Goal: Feedback & Contribution: Leave review/rating

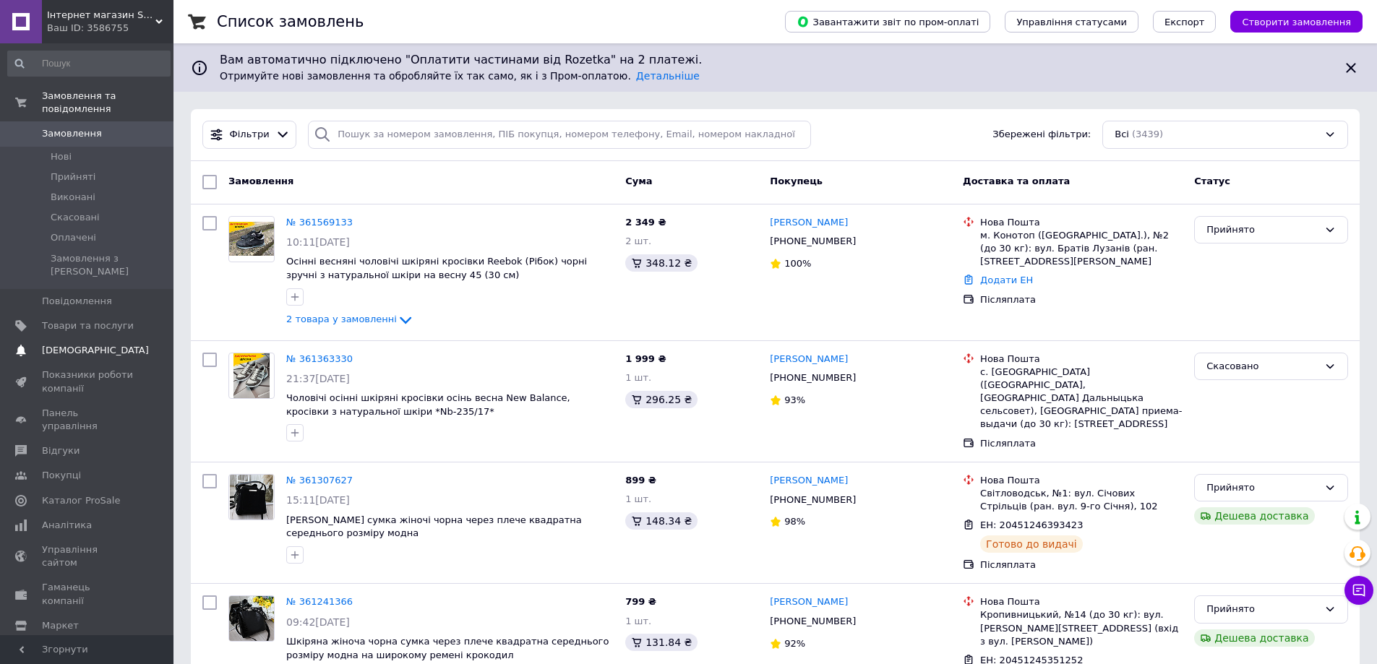
click at [77, 344] on span "[DEMOGRAPHIC_DATA]" at bounding box center [95, 350] width 107 height 13
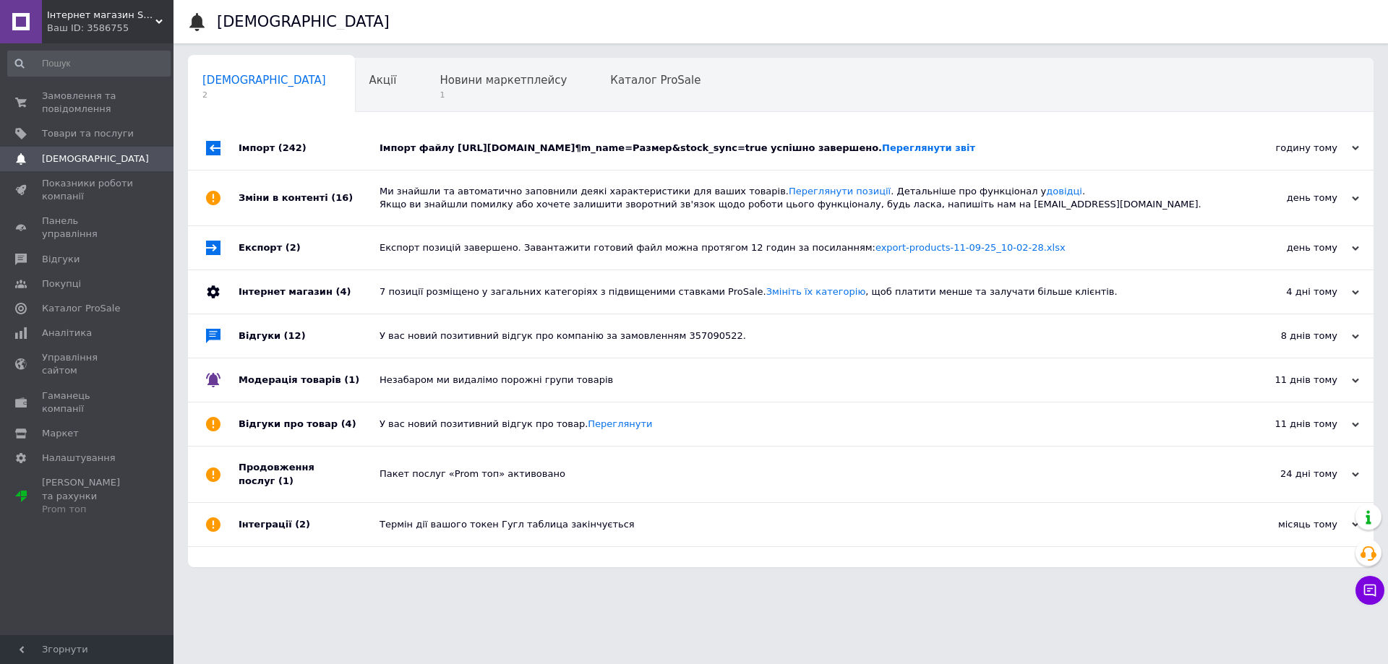
click at [408, 155] on div "Імпорт файлу [URL][DOMAIN_NAME]¶m_name=Размер&stock_sync=true успішно завершено…" at bounding box center [797, 148] width 835 height 13
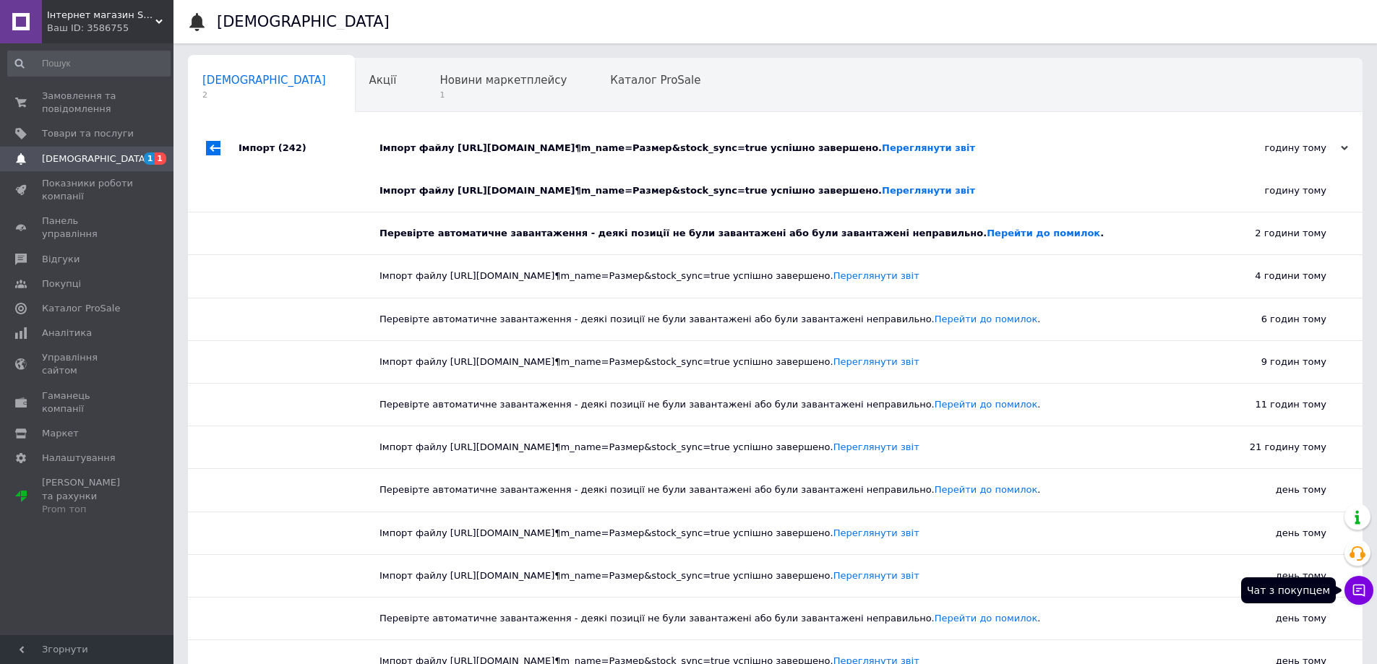
click at [672, 588] on icon at bounding box center [1359, 591] width 12 height 12
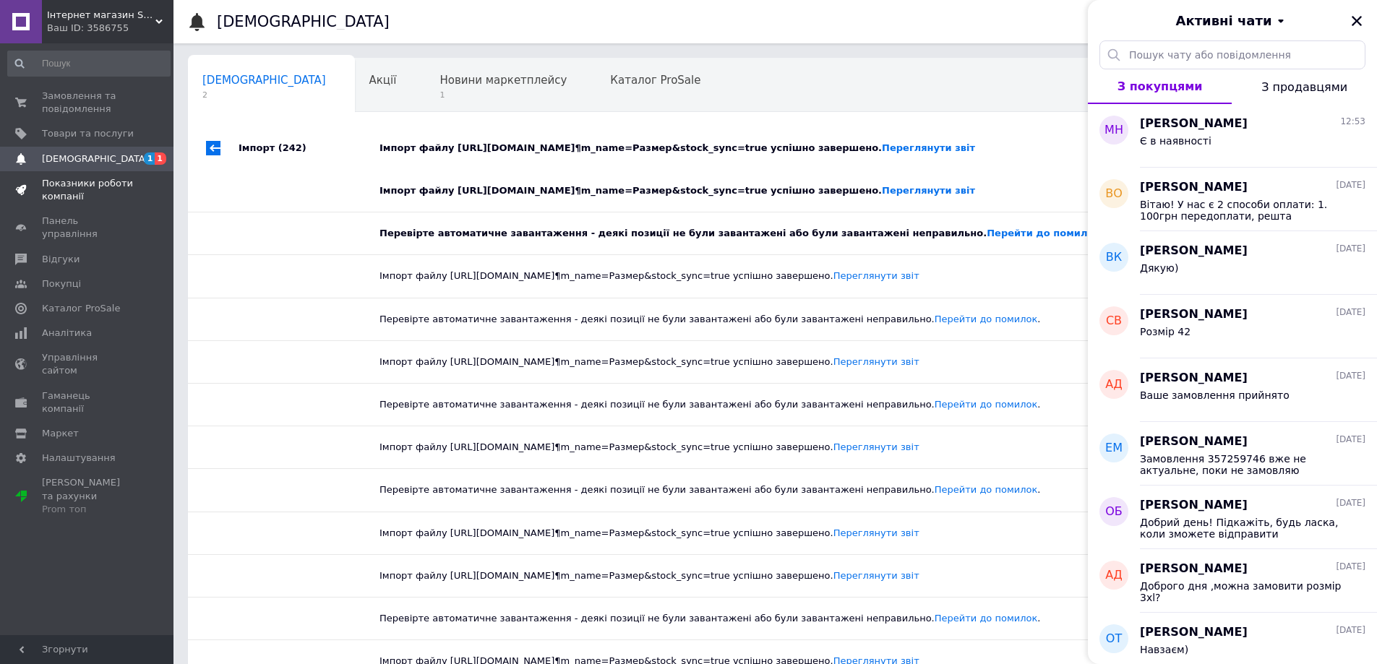
click at [61, 186] on span "Показники роботи компанії" at bounding box center [88, 190] width 92 height 26
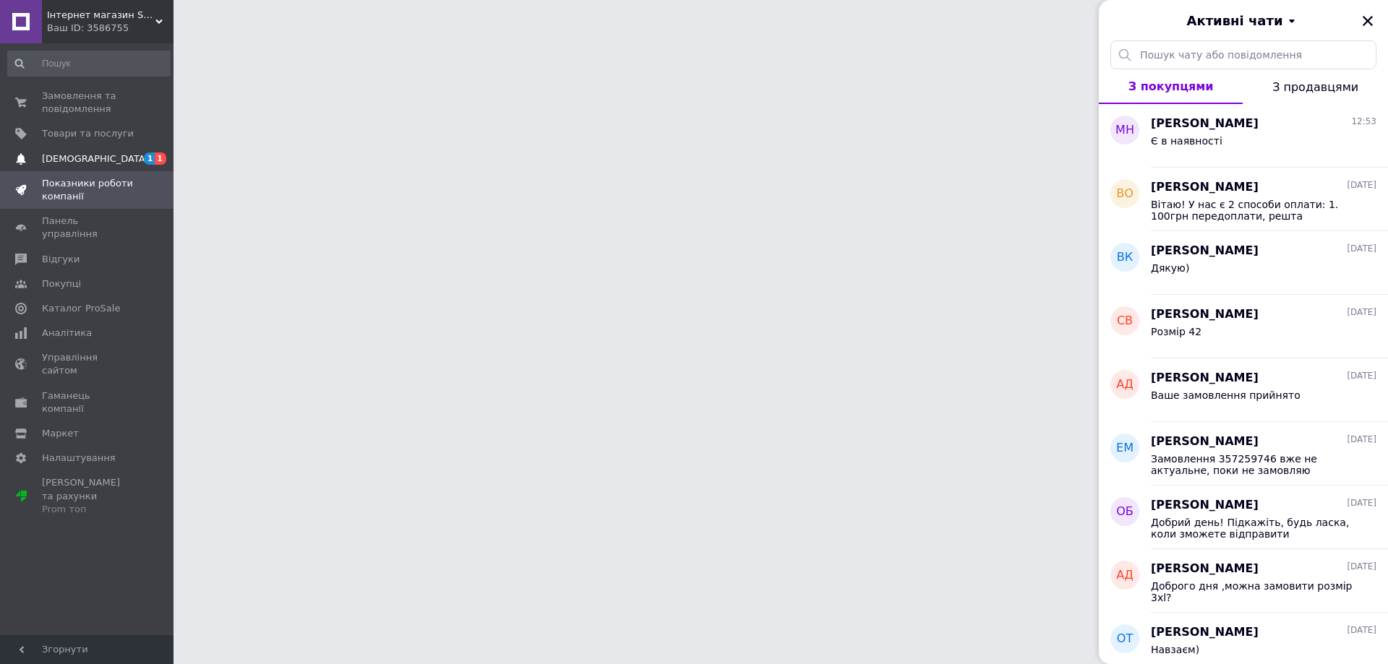
click at [69, 163] on span "[DEMOGRAPHIC_DATA]" at bounding box center [95, 159] width 107 height 13
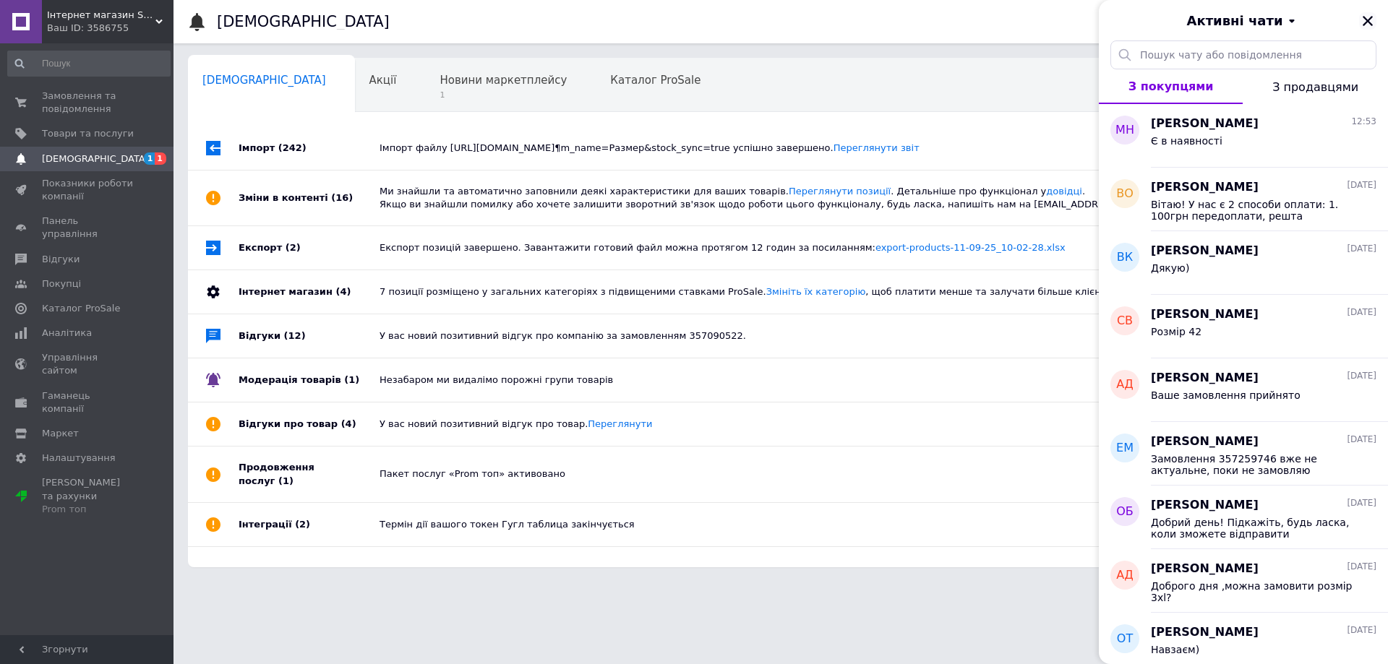
click at [672, 22] on icon "Закрити" at bounding box center [1367, 20] width 13 height 13
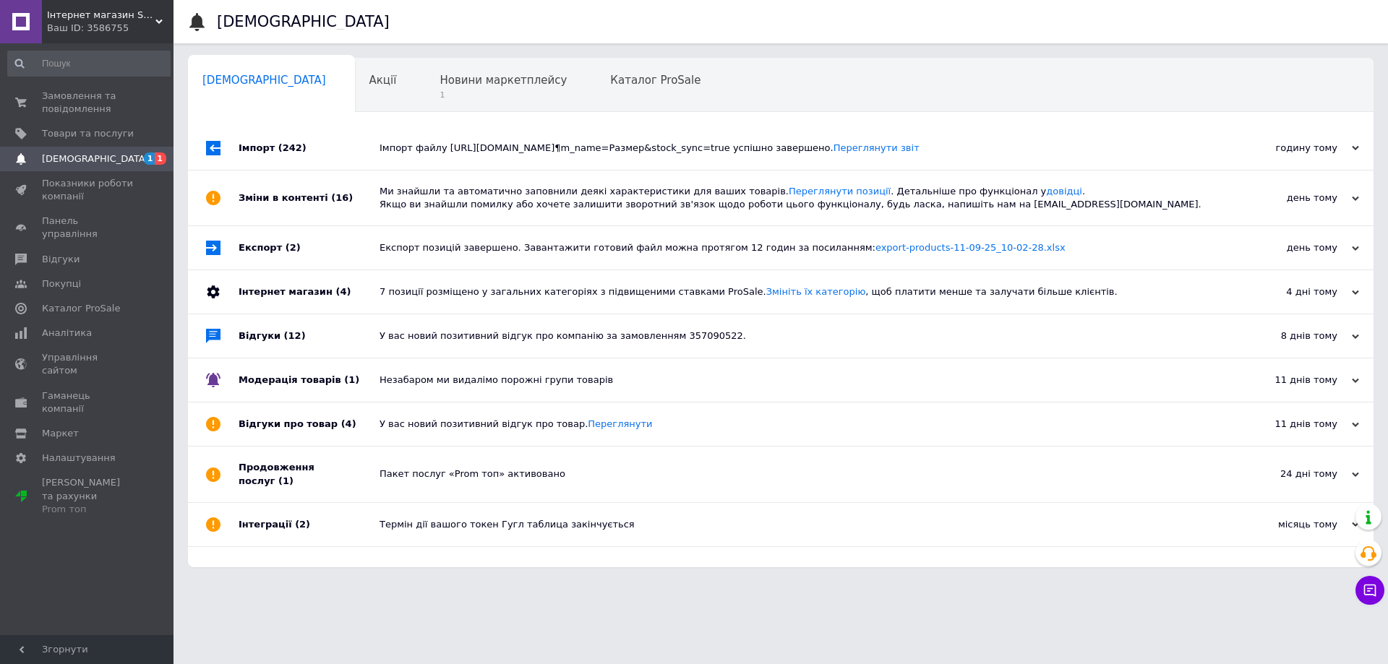
click at [437, 140] on div "Імпорт файлу [URL][DOMAIN_NAME]¶m_name=Размер&stock_sync=true успішно завершено…" at bounding box center [797, 148] width 835 height 43
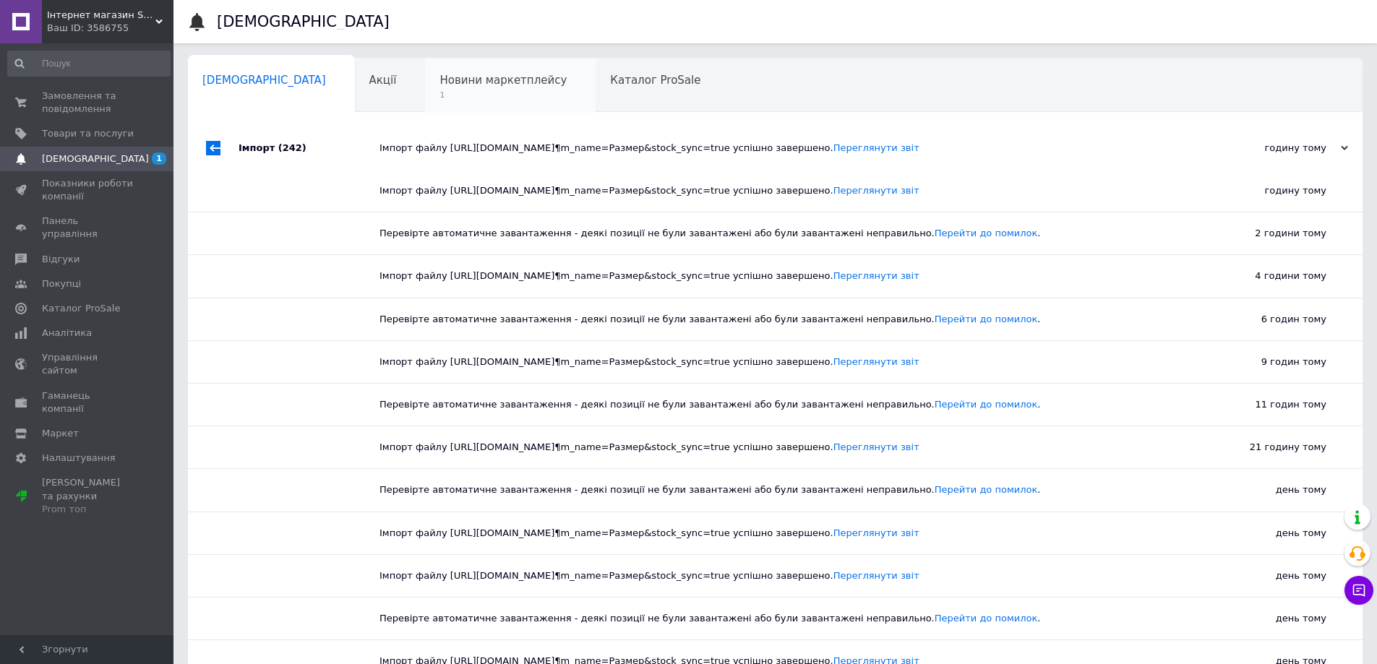
click at [440, 80] on span "Новини маркетплейсу" at bounding box center [503, 80] width 127 height 13
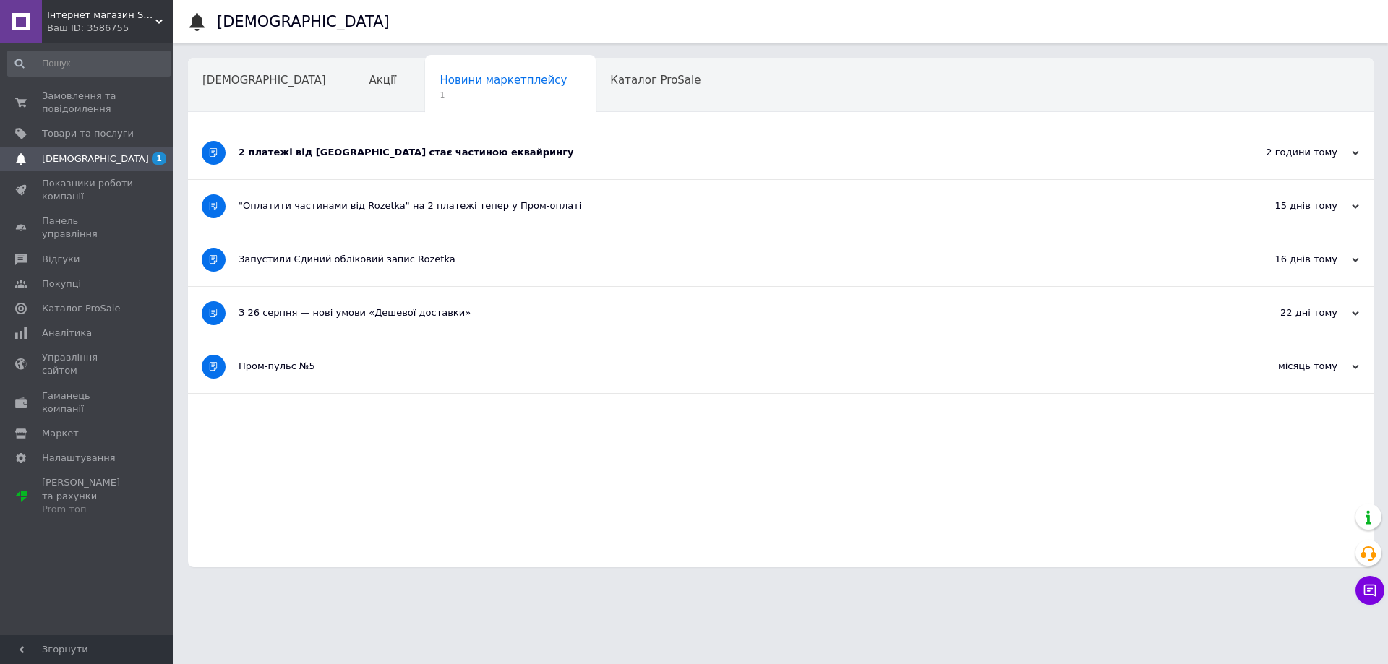
click at [356, 162] on div "2 платежі від [GEOGRAPHIC_DATA] стає частиною еквайрингу" at bounding box center [727, 153] width 976 height 53
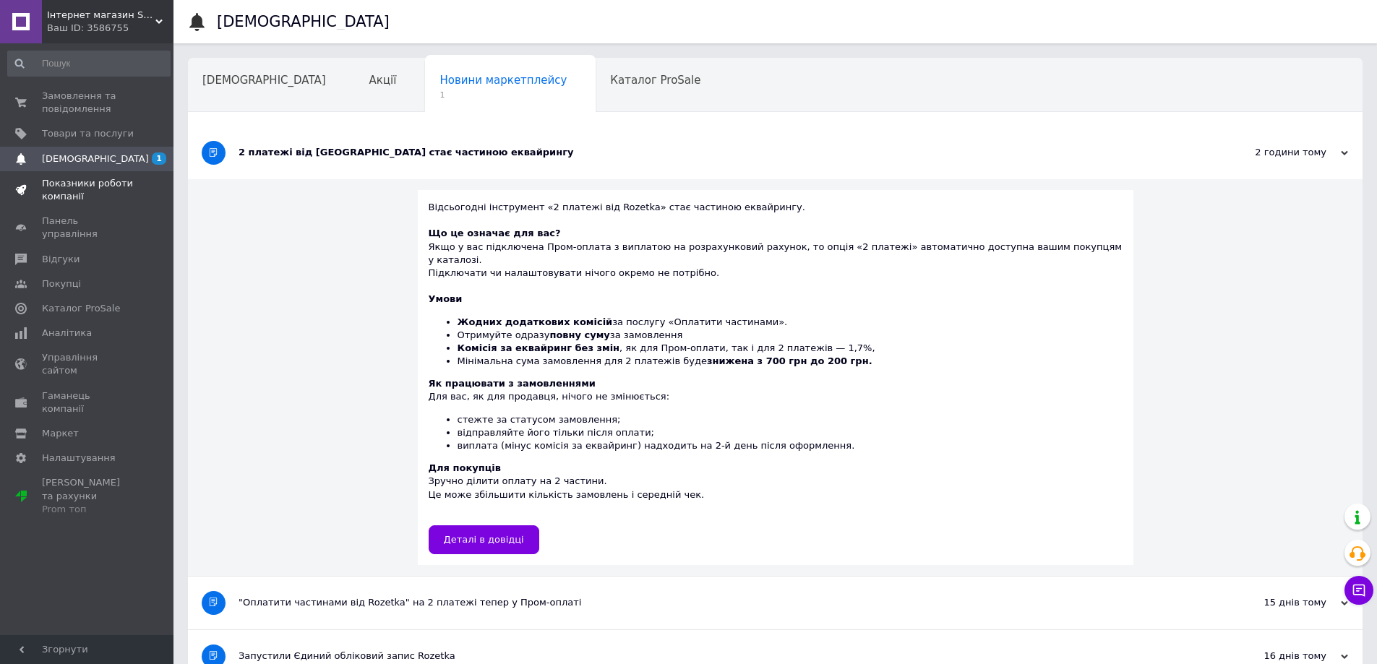
drag, startPoint x: 71, startPoint y: 192, endPoint x: 70, endPoint y: 184, distance: 7.3
click at [71, 192] on span "Показники роботи компанії" at bounding box center [88, 190] width 92 height 26
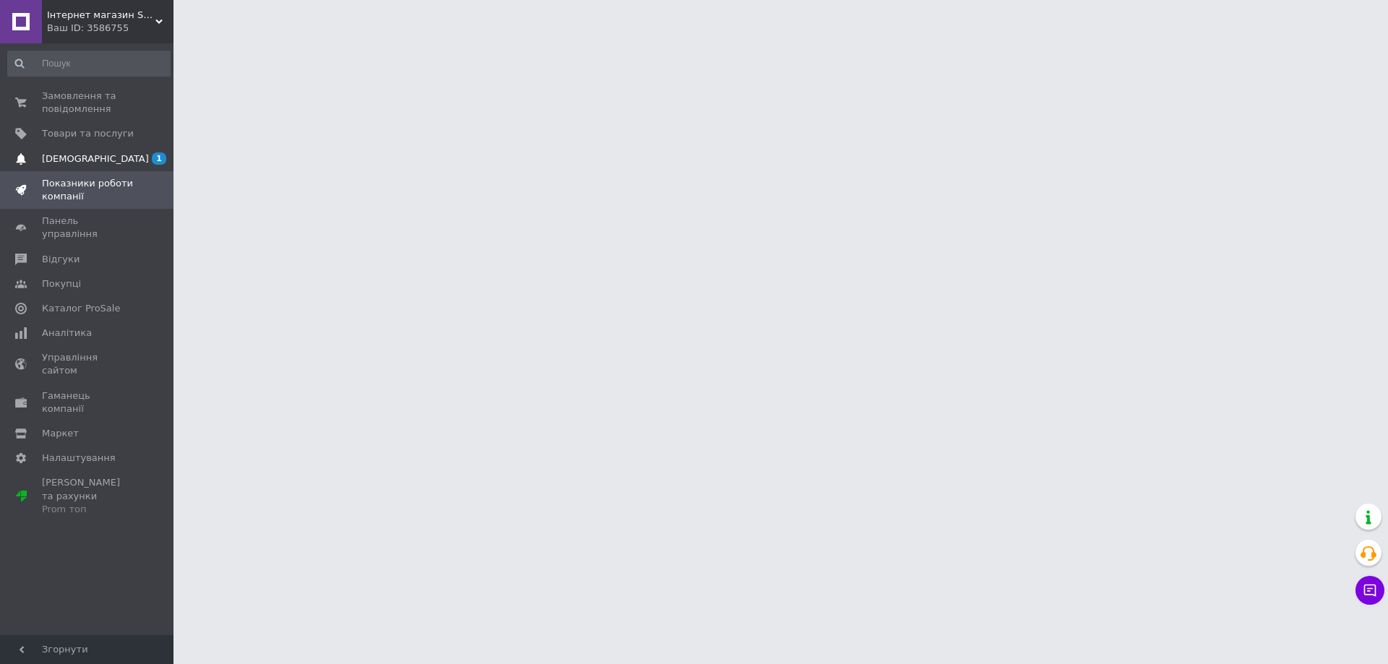
click at [69, 168] on link "[DEMOGRAPHIC_DATA] 1" at bounding box center [89, 159] width 178 height 25
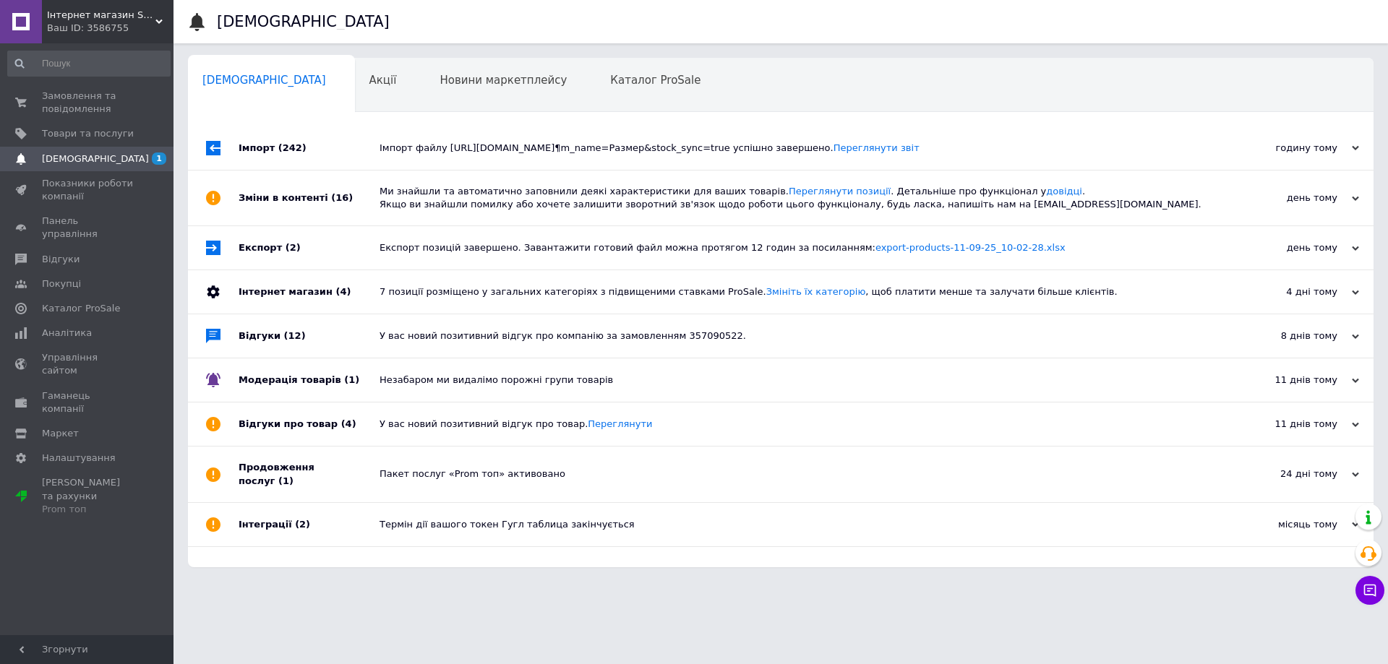
click at [398, 153] on div "Імпорт файлу [URL][DOMAIN_NAME]¶m_name=Размер&stock_sync=true успішно завершено…" at bounding box center [797, 148] width 835 height 13
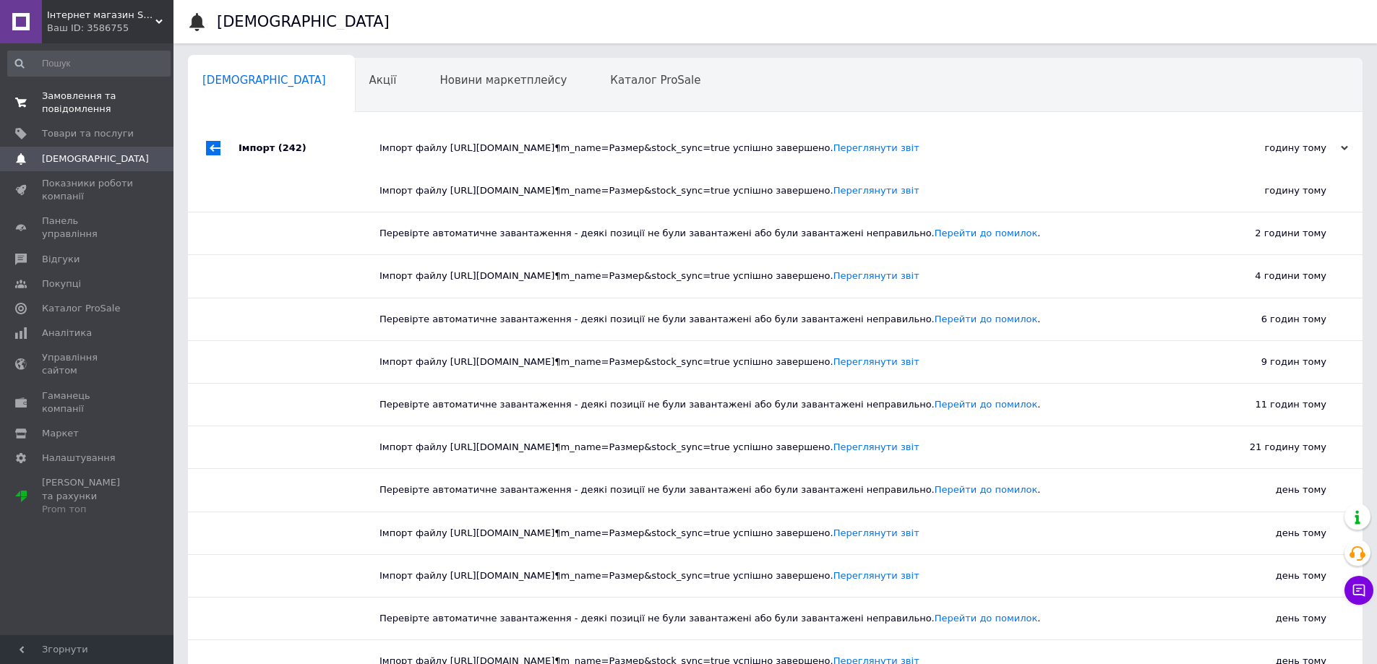
click at [68, 111] on span "Замовлення та повідомлення" at bounding box center [88, 103] width 92 height 26
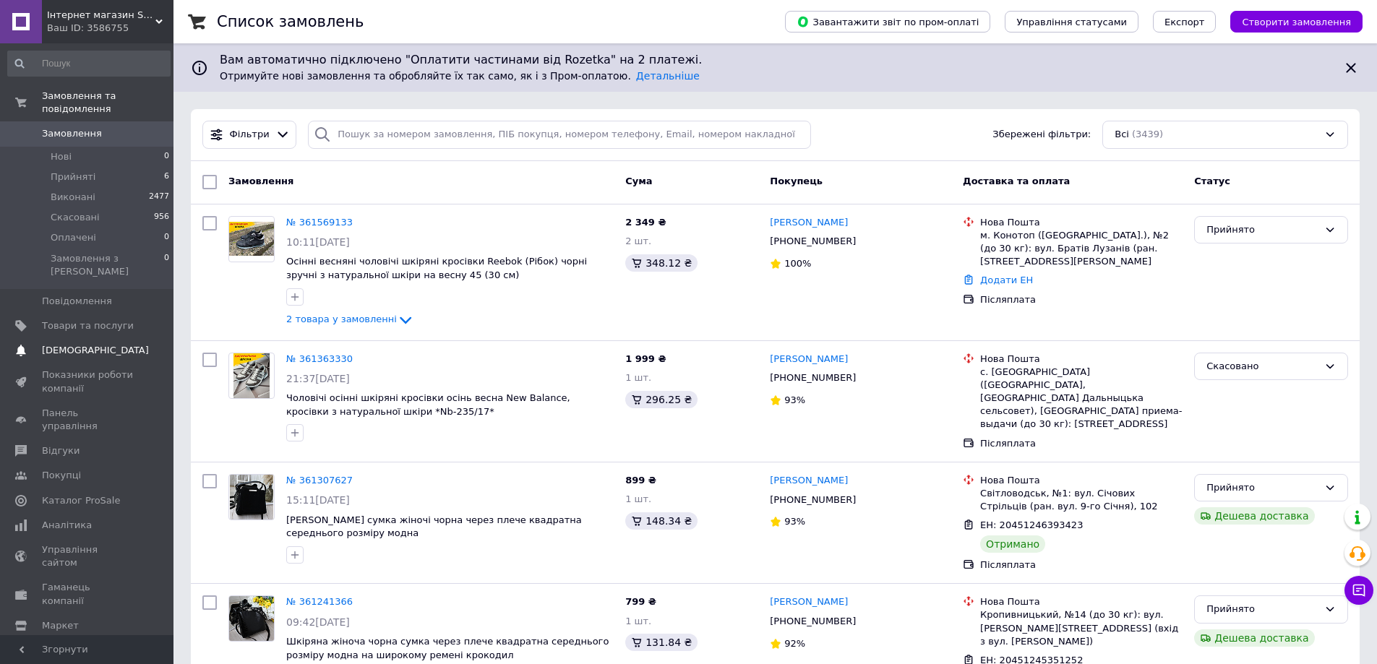
click at [77, 344] on span "[DEMOGRAPHIC_DATA]" at bounding box center [95, 350] width 107 height 13
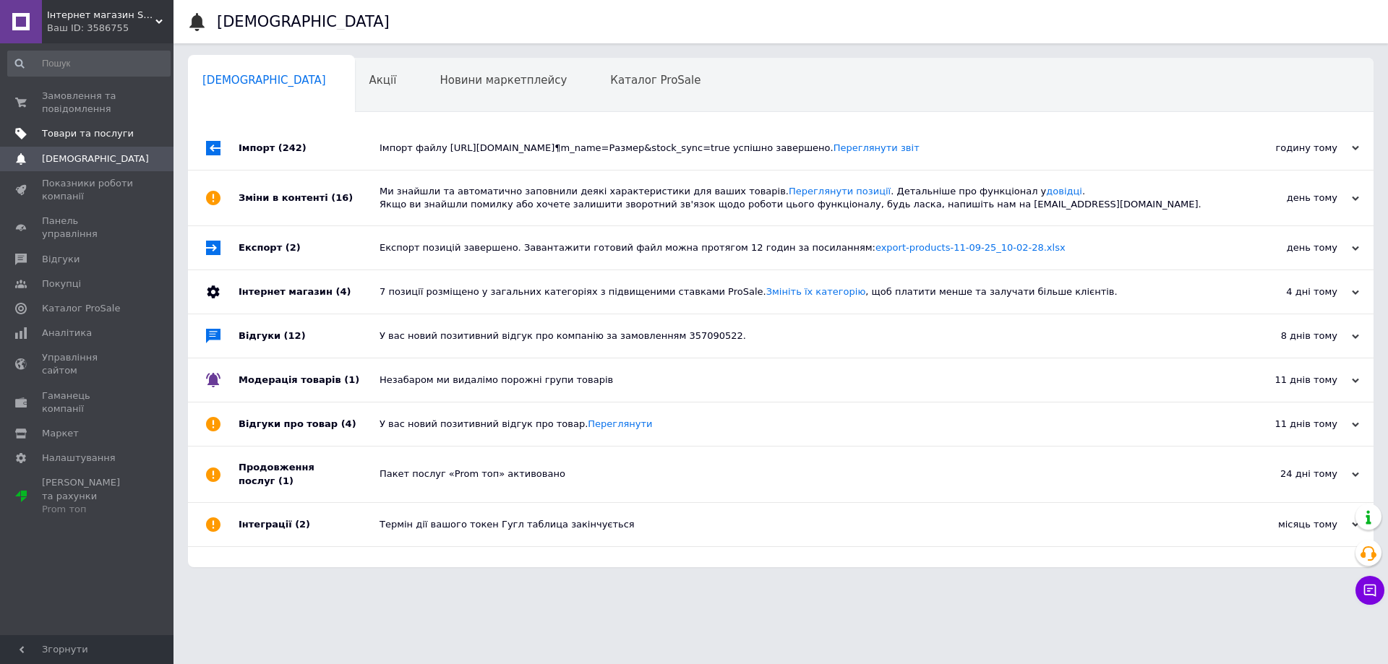
click at [86, 133] on span "Товари та послуги" at bounding box center [88, 133] width 92 height 13
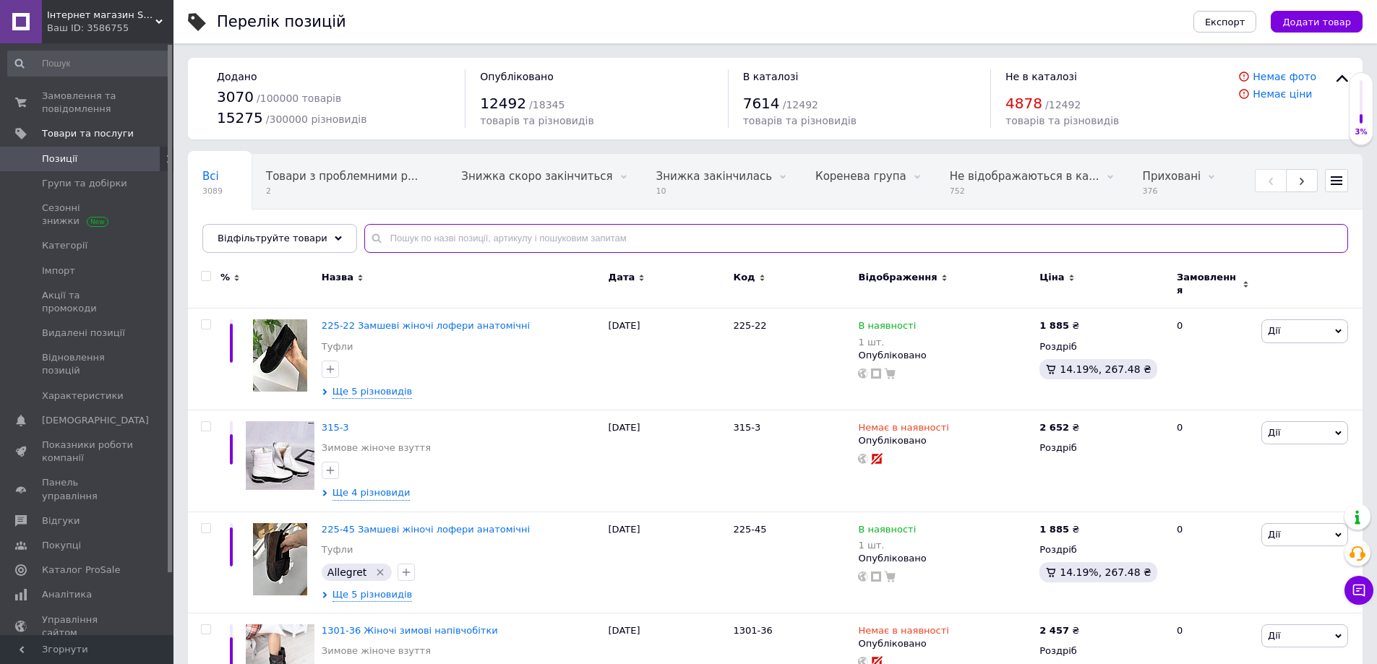
click at [388, 235] on input "text" at bounding box center [856, 238] width 984 height 29
paste input "0333-3"
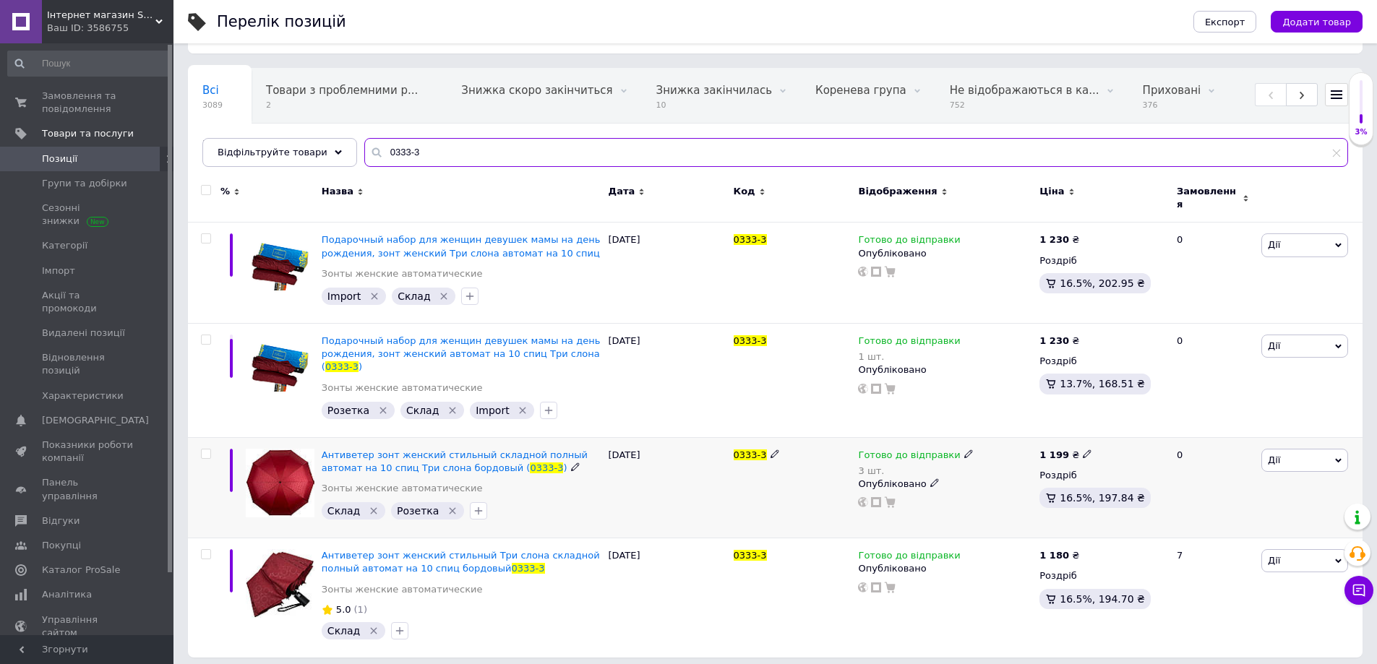
scroll to position [72, 0]
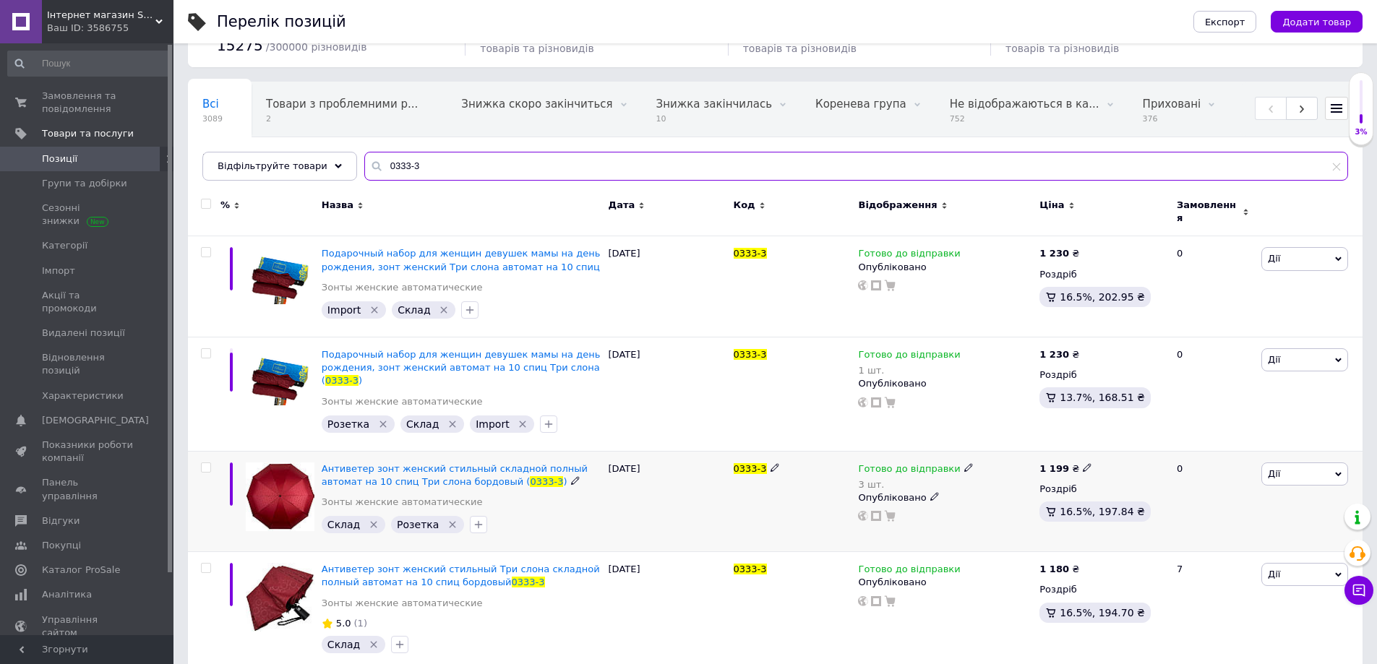
type input "0333-3"
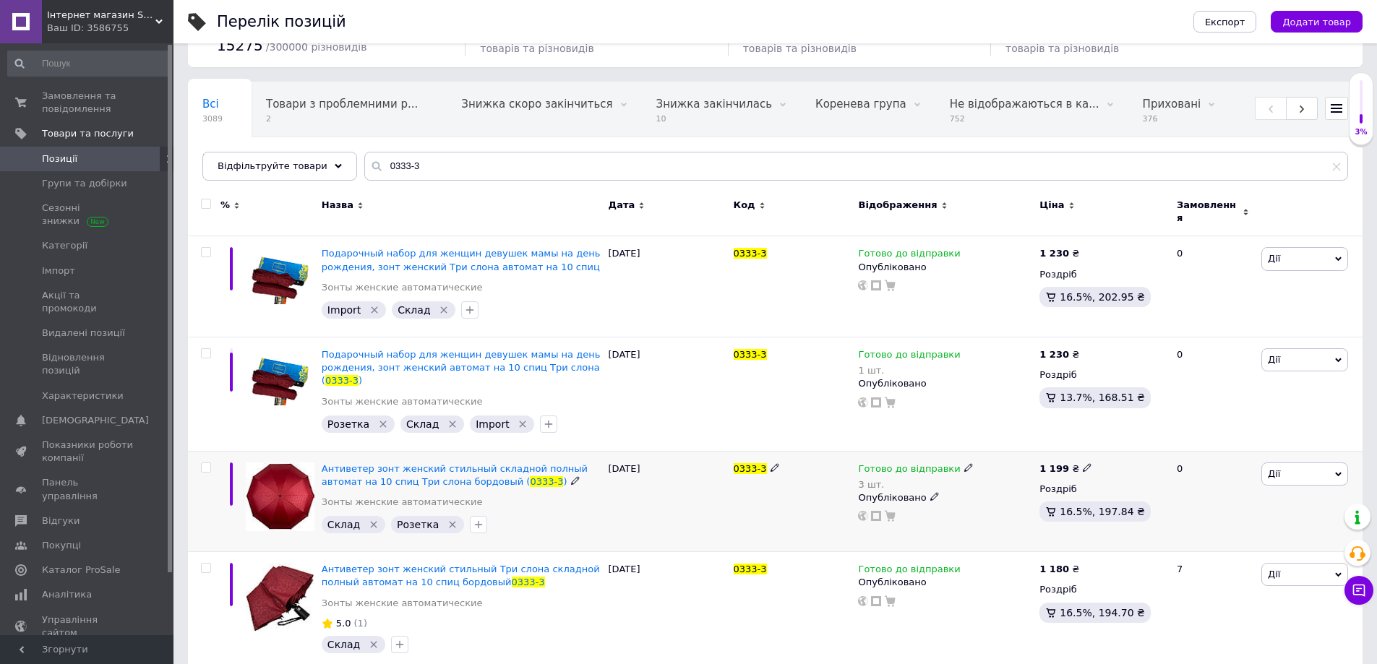
click at [672, 463] on use at bounding box center [968, 467] width 8 height 8
click at [672, 452] on span "Готово до відправки" at bounding box center [1008, 464] width 50 height 24
click at [672, 512] on input "3" at bounding box center [1028, 526] width 110 height 29
type input "2"
click at [672, 511] on div at bounding box center [876, 516] width 13 height 10
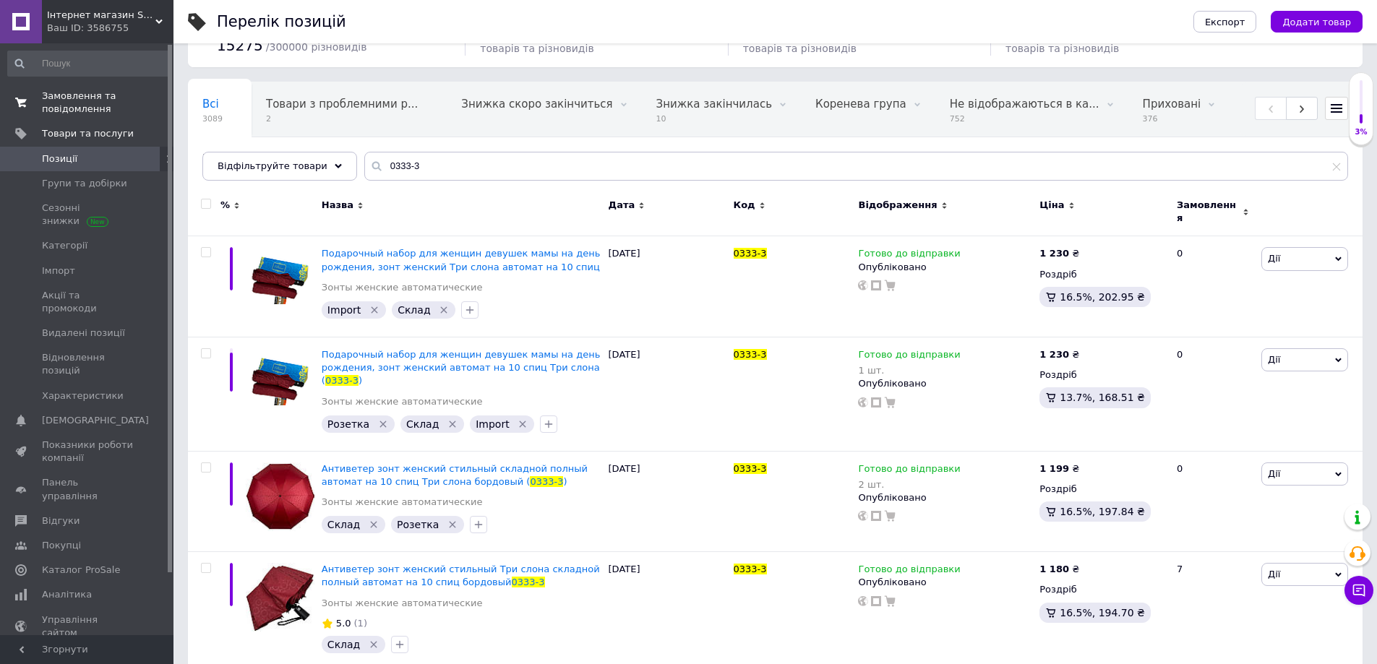
click at [88, 94] on span "Замовлення та повідомлення" at bounding box center [88, 103] width 92 height 26
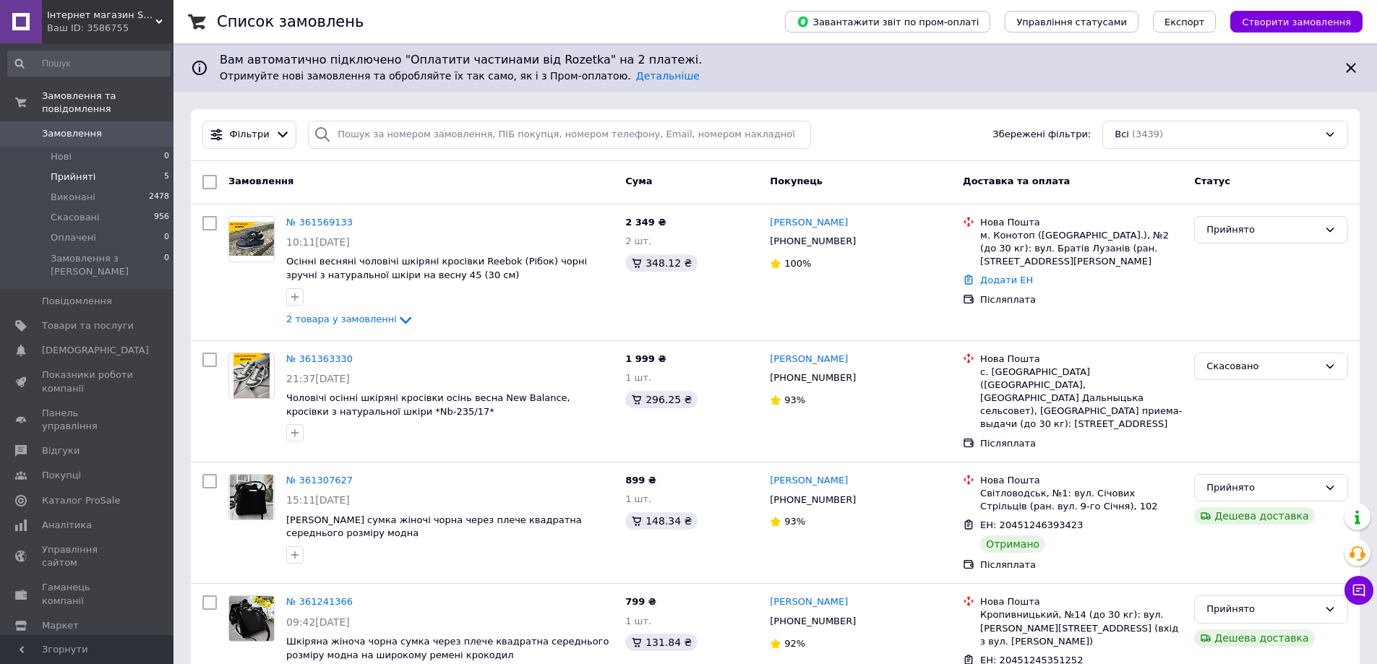
click at [67, 171] on span "Прийняті" at bounding box center [73, 177] width 45 height 13
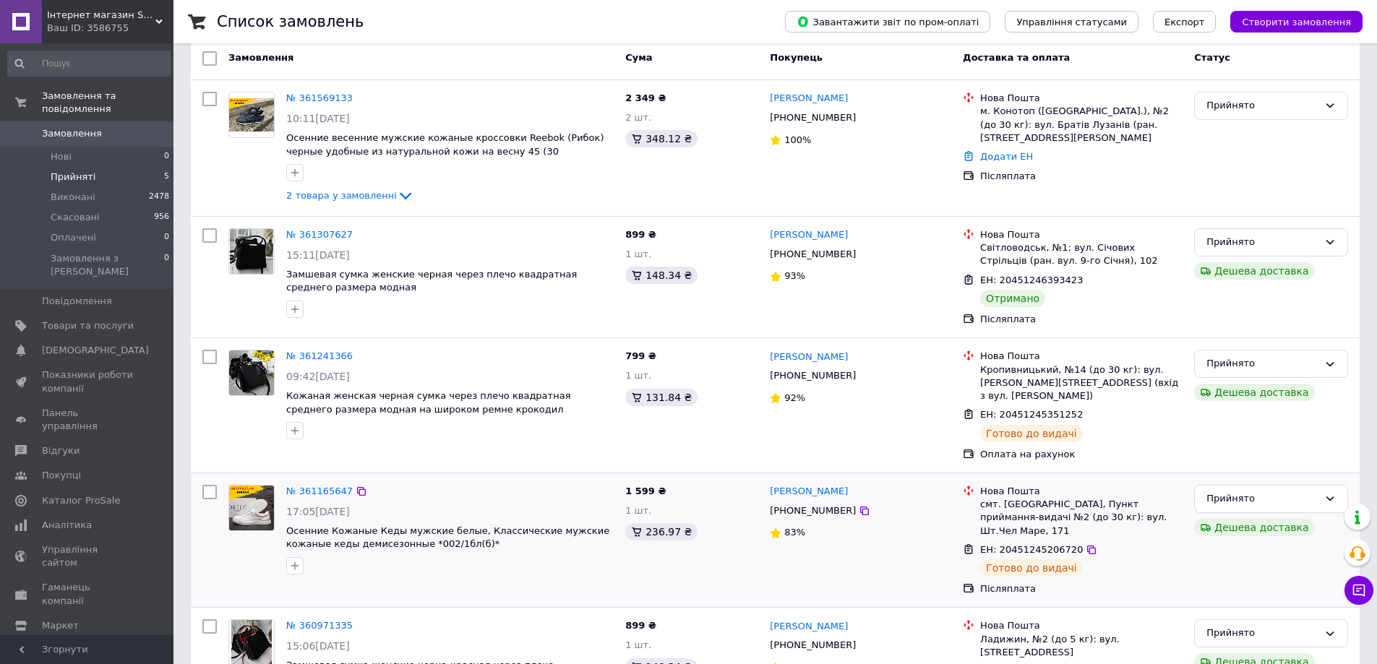
scroll to position [78, 0]
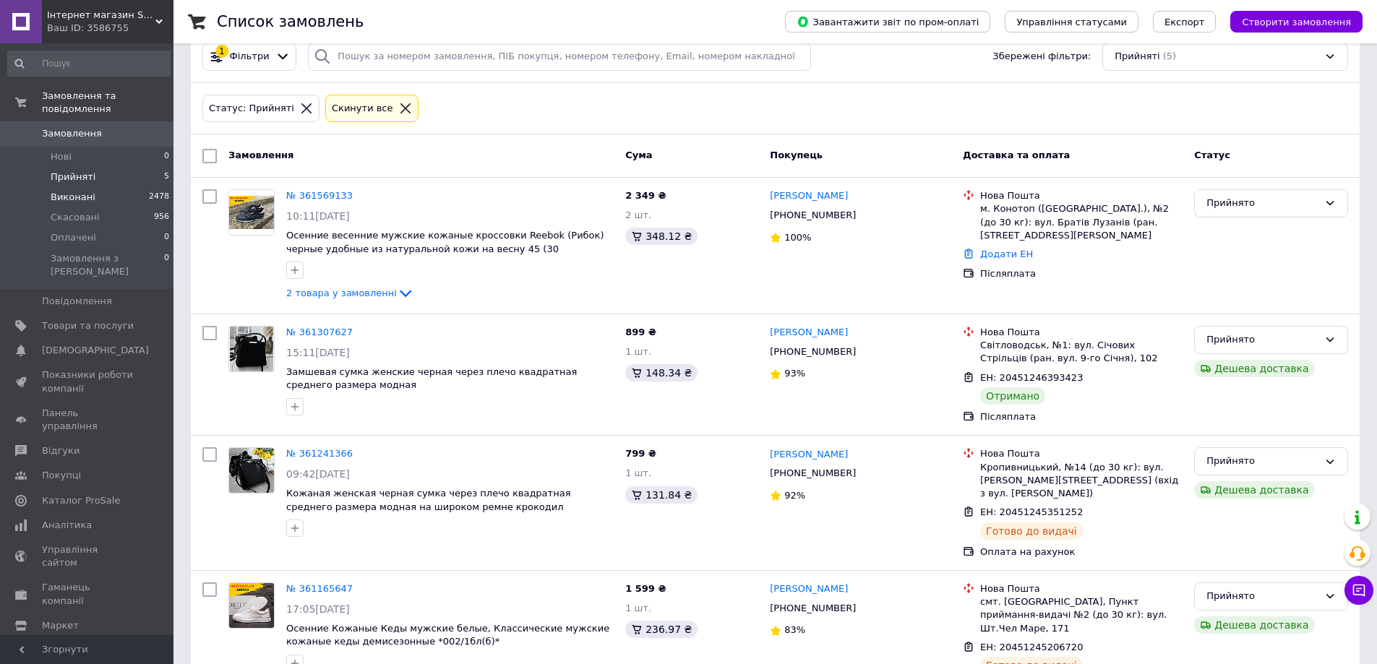
click at [85, 191] on span "Виконані" at bounding box center [73, 197] width 45 height 13
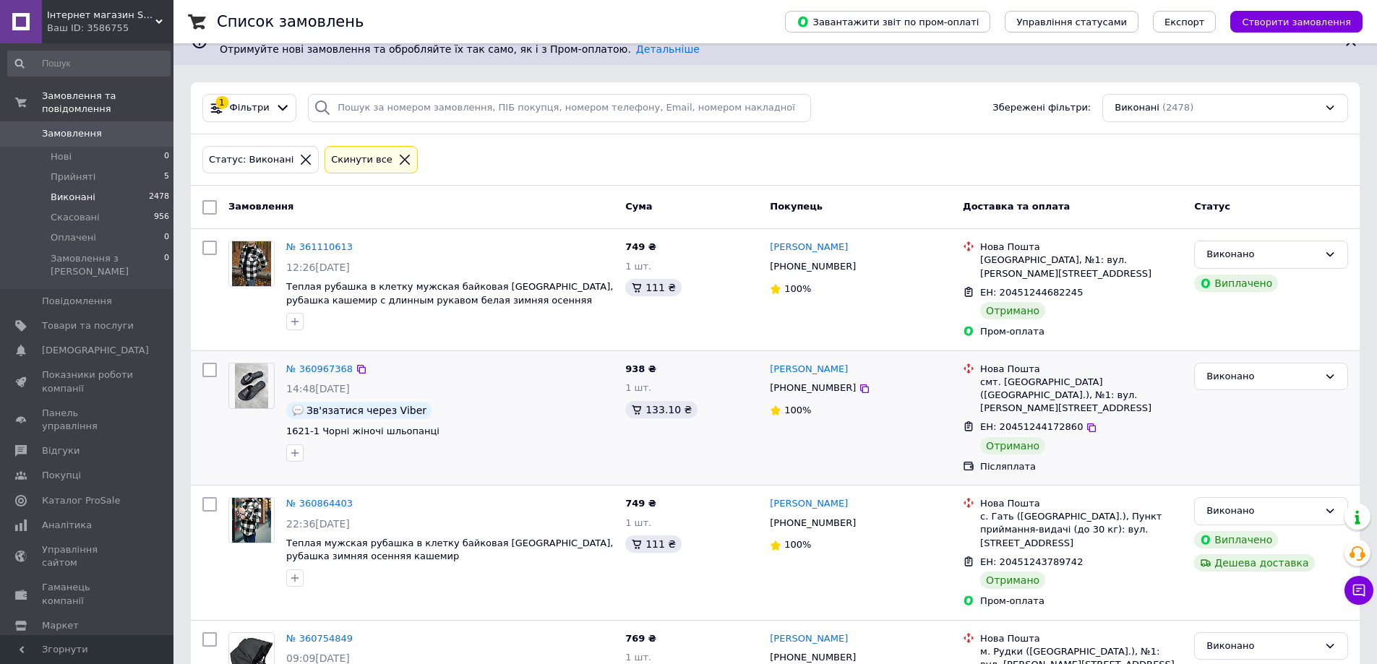
scroll to position [72, 0]
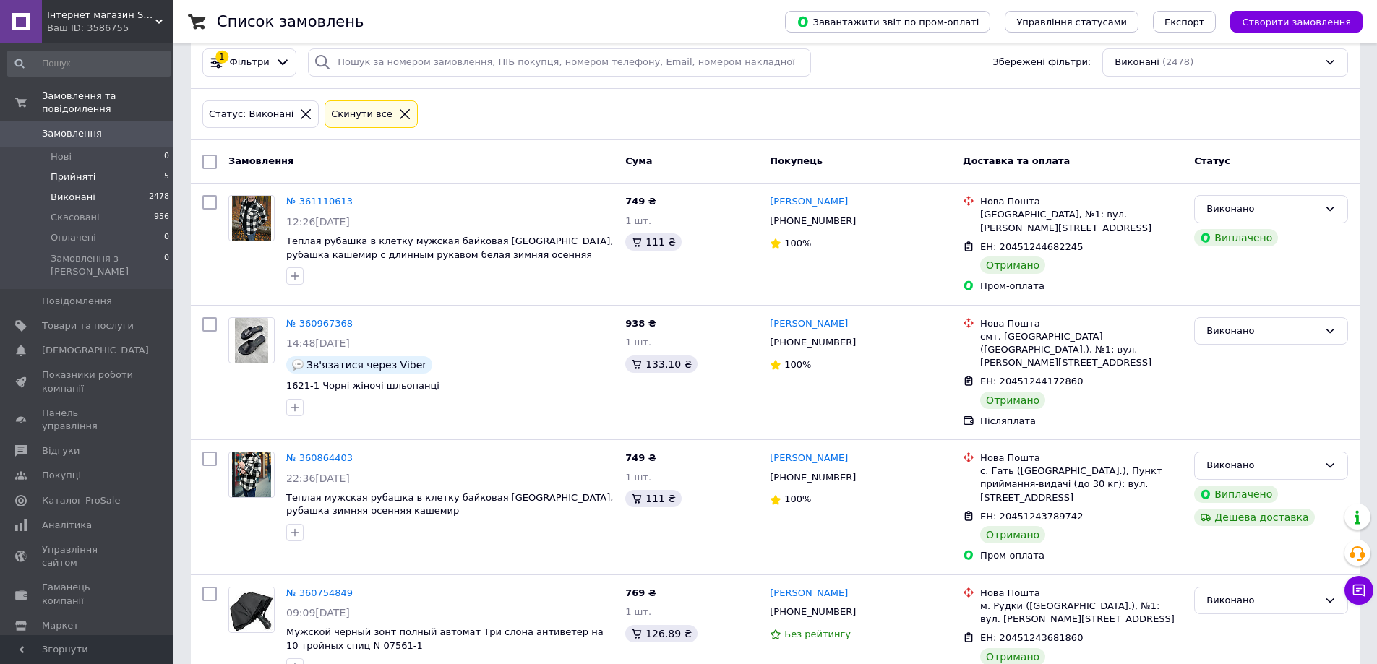
drag, startPoint x: 72, startPoint y: 158, endPoint x: 175, endPoint y: 11, distance: 180.1
click at [72, 171] on span "Прийняті" at bounding box center [73, 177] width 45 height 13
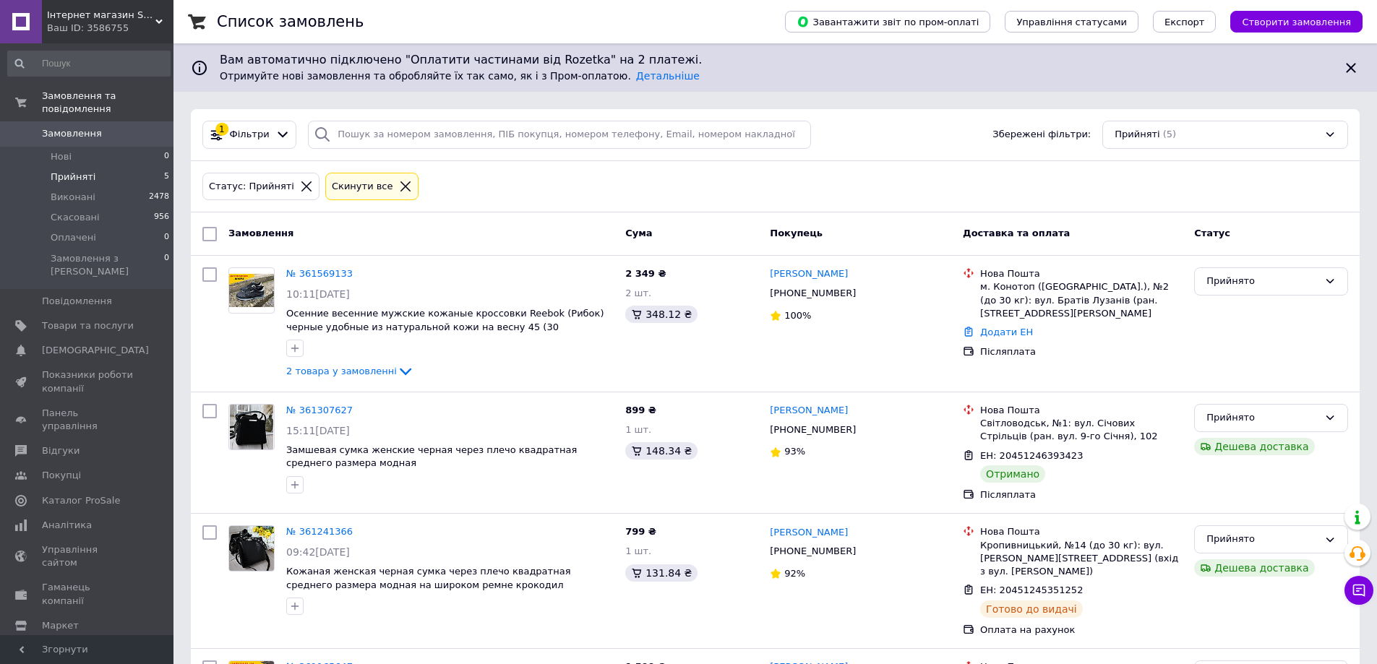
click at [80, 171] on span "Прийняті" at bounding box center [73, 177] width 45 height 13
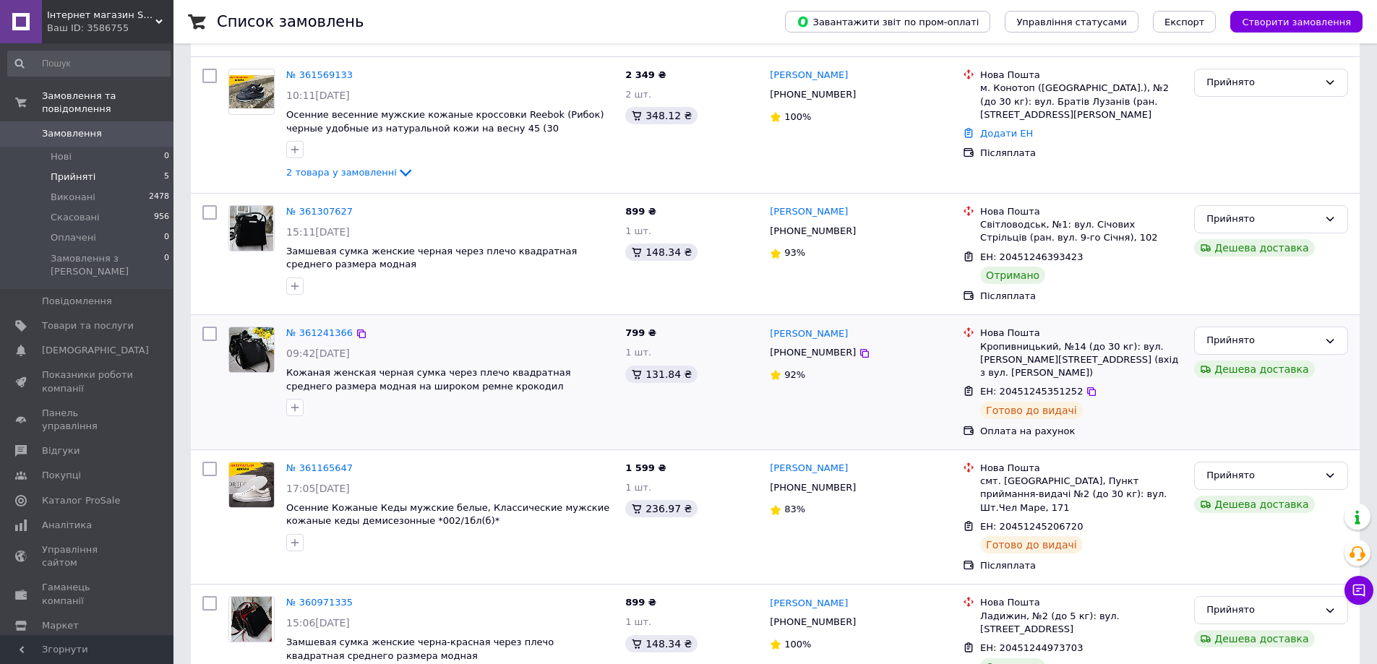
scroll to position [223, 0]
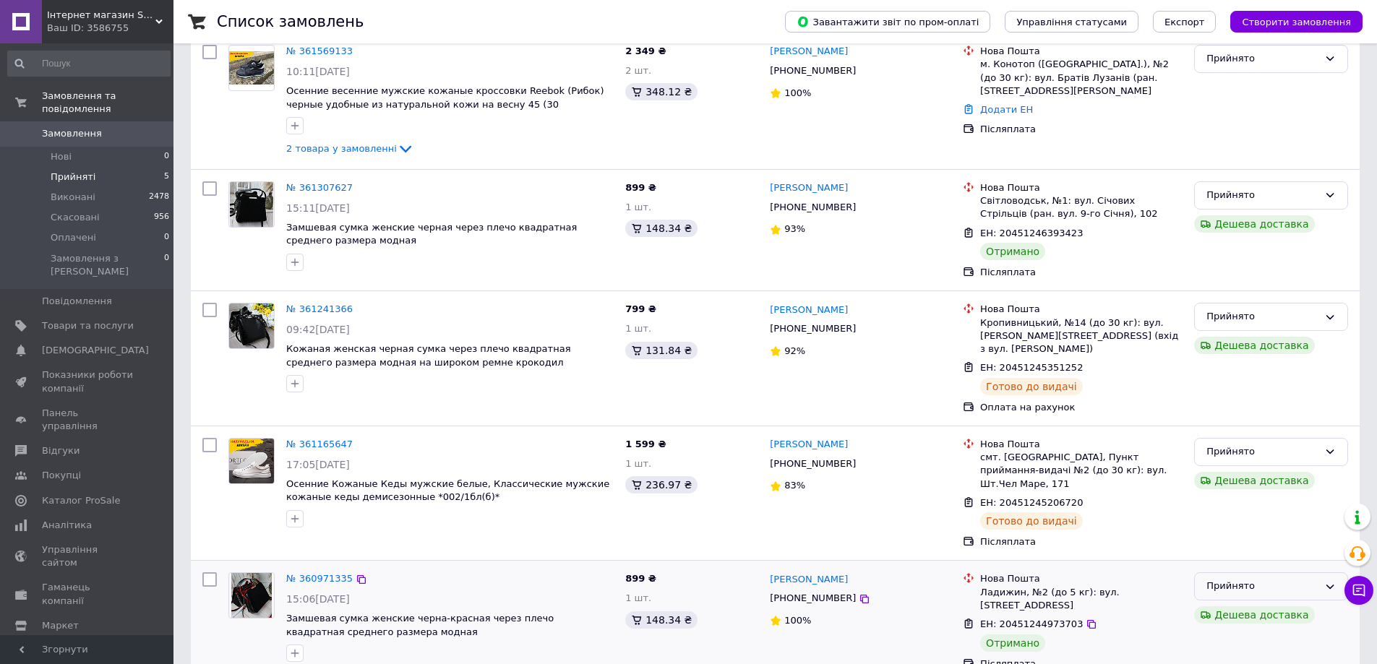
click at [672, 579] on div "Прийнято" at bounding box center [1263, 586] width 112 height 15
click at [672, 604] on li "Виконано" at bounding box center [1271, 617] width 153 height 27
click at [672, 198] on div "Прийнято" at bounding box center [1271, 195] width 154 height 28
click at [672, 221] on li "Виконано" at bounding box center [1271, 226] width 153 height 27
click at [317, 182] on link "№ 361307627" at bounding box center [319, 187] width 67 height 11
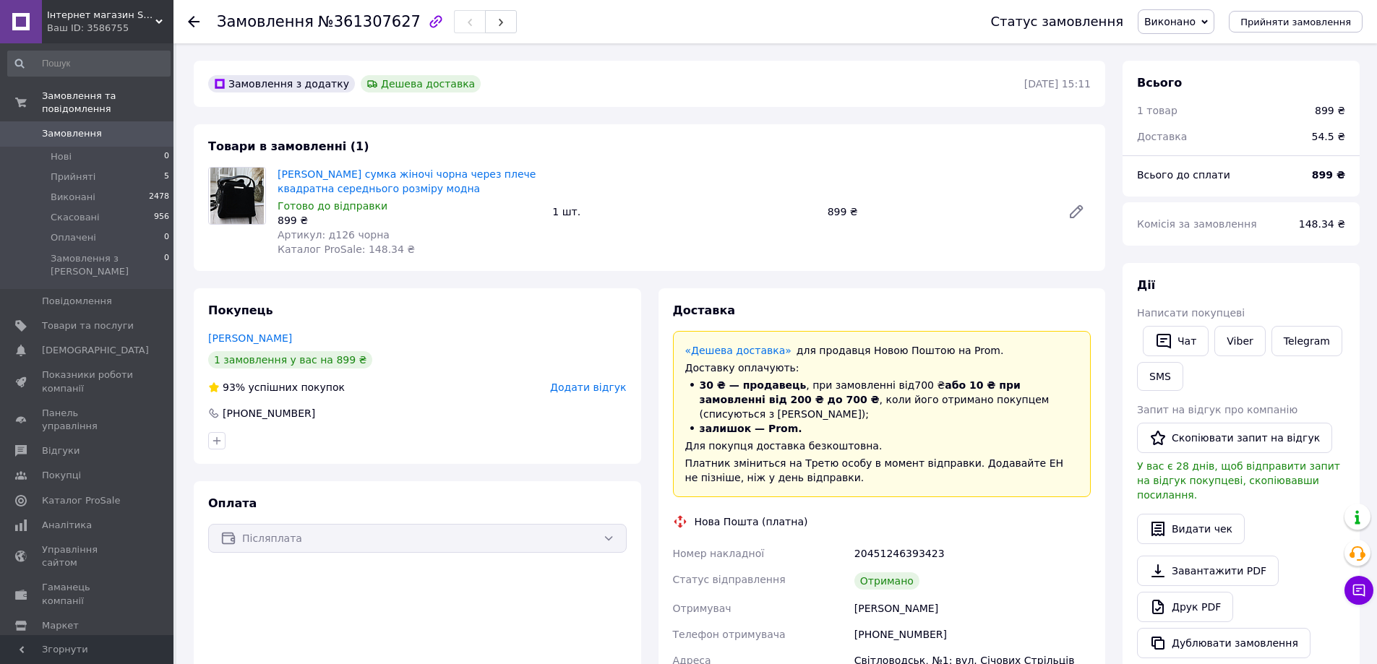
click at [585, 384] on span "Додати відгук" at bounding box center [588, 388] width 76 height 12
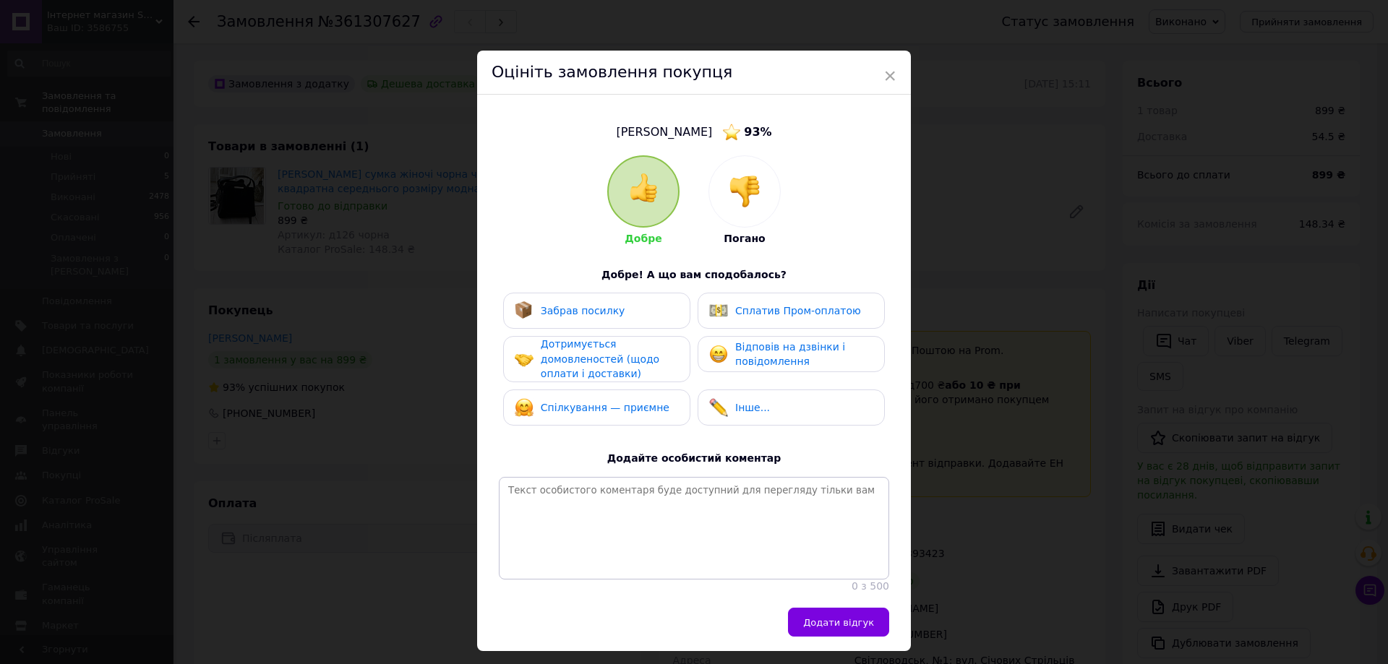
click at [551, 307] on span "Забрав посилку" at bounding box center [583, 311] width 85 height 12
click at [559, 366] on span "Дотримується домовленостей (щодо оплати і доставки)" at bounding box center [600, 358] width 119 height 41
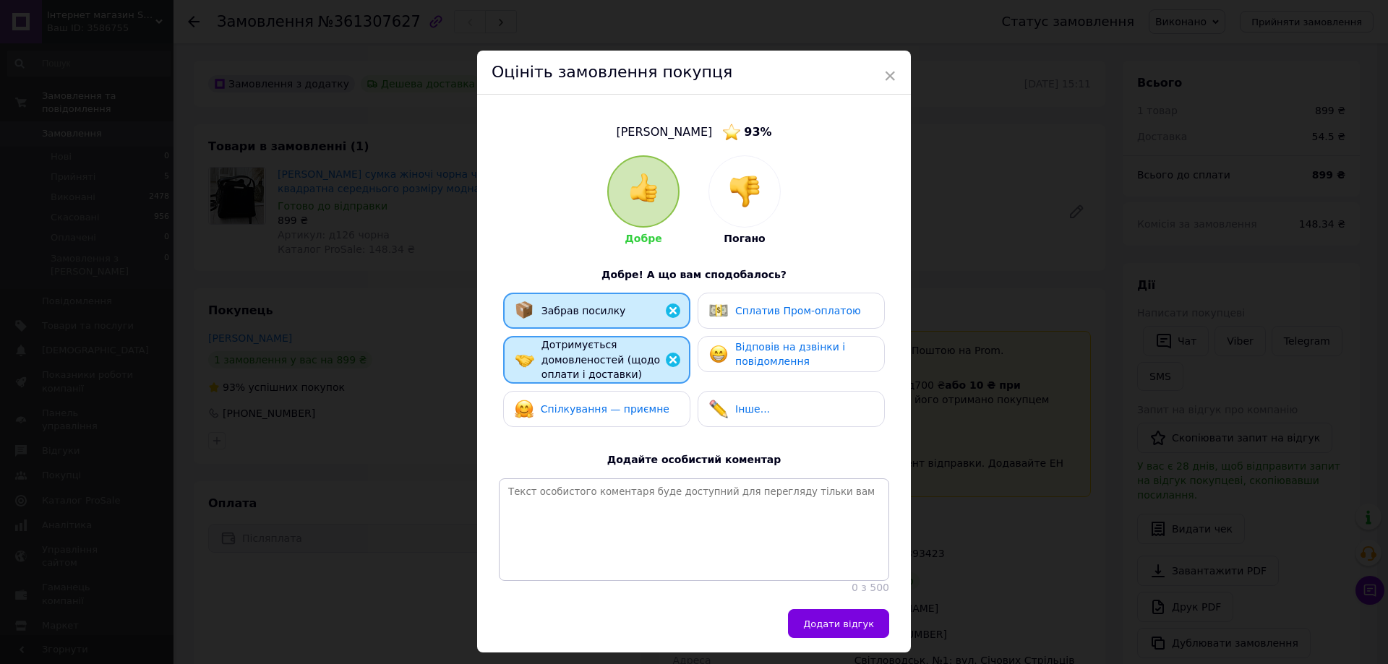
click at [561, 403] on span "Спілкування — приємне" at bounding box center [605, 409] width 129 height 12
click at [672, 361] on span "Відповів на дзвінки і повідомлення" at bounding box center [790, 354] width 110 height 27
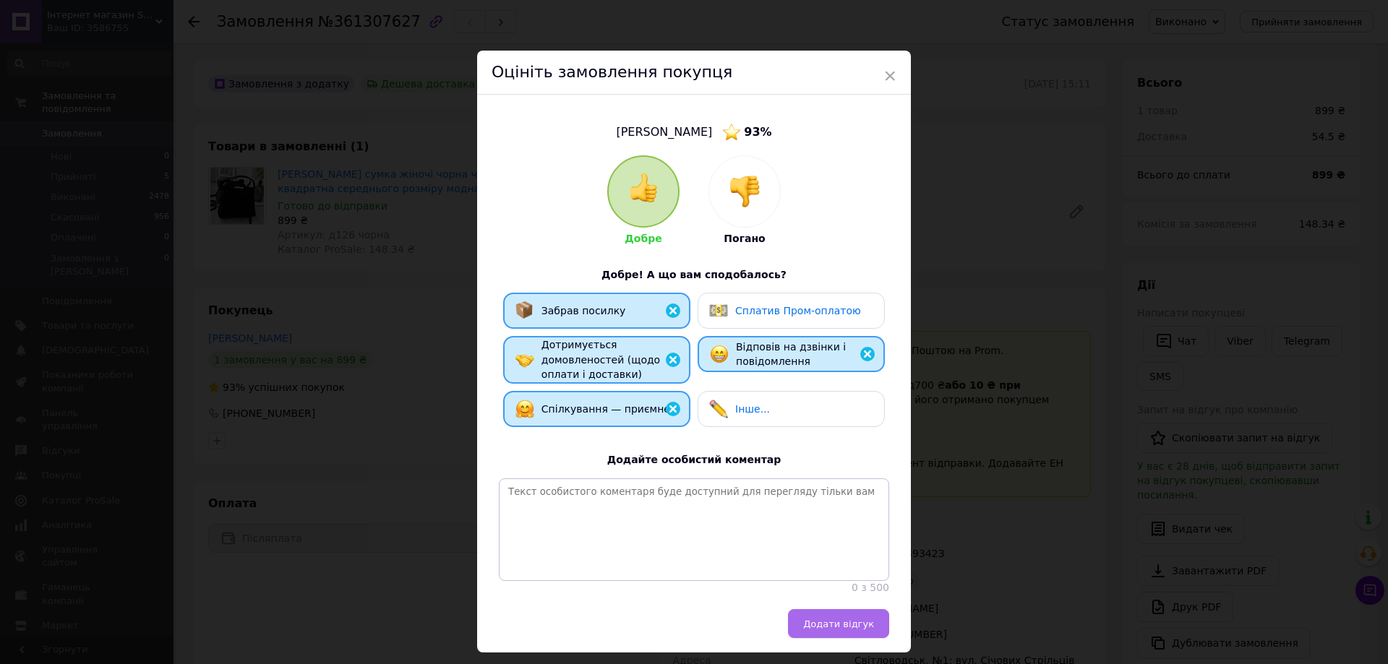
click at [672, 629] on span "Додати відгук" at bounding box center [838, 624] width 71 height 11
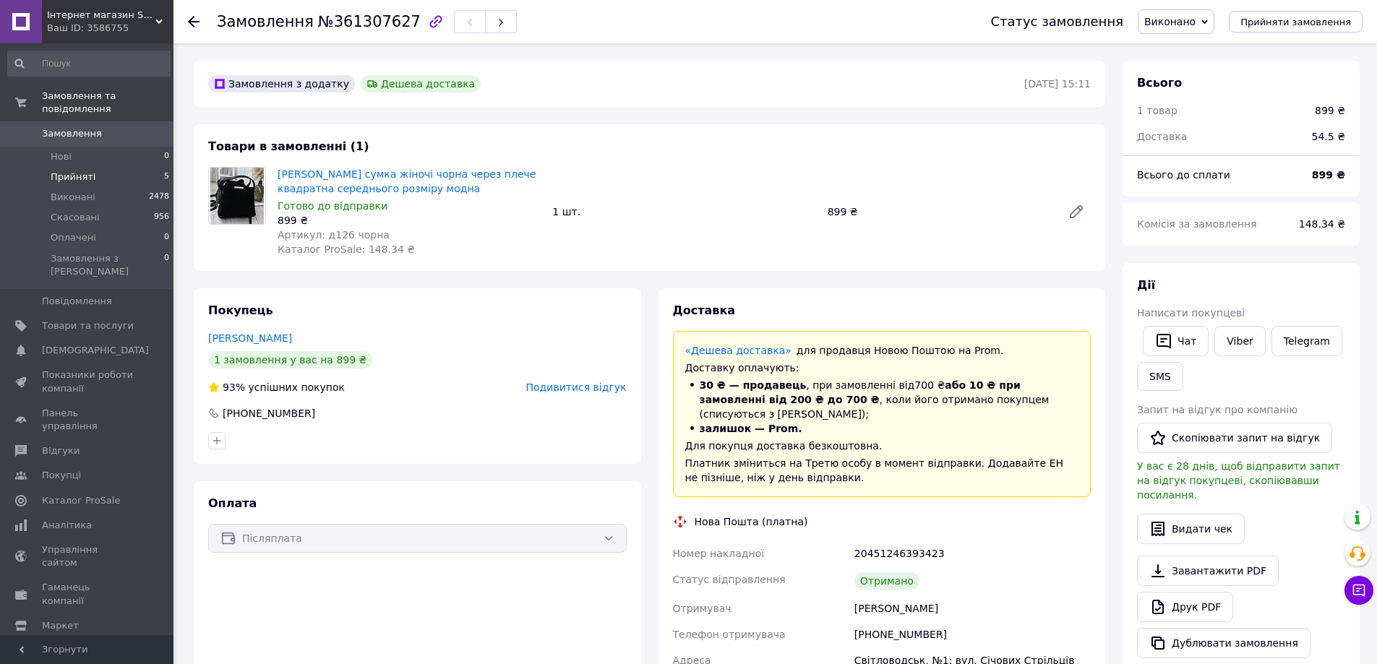
click at [97, 168] on li "Прийняті 5" at bounding box center [89, 177] width 178 height 20
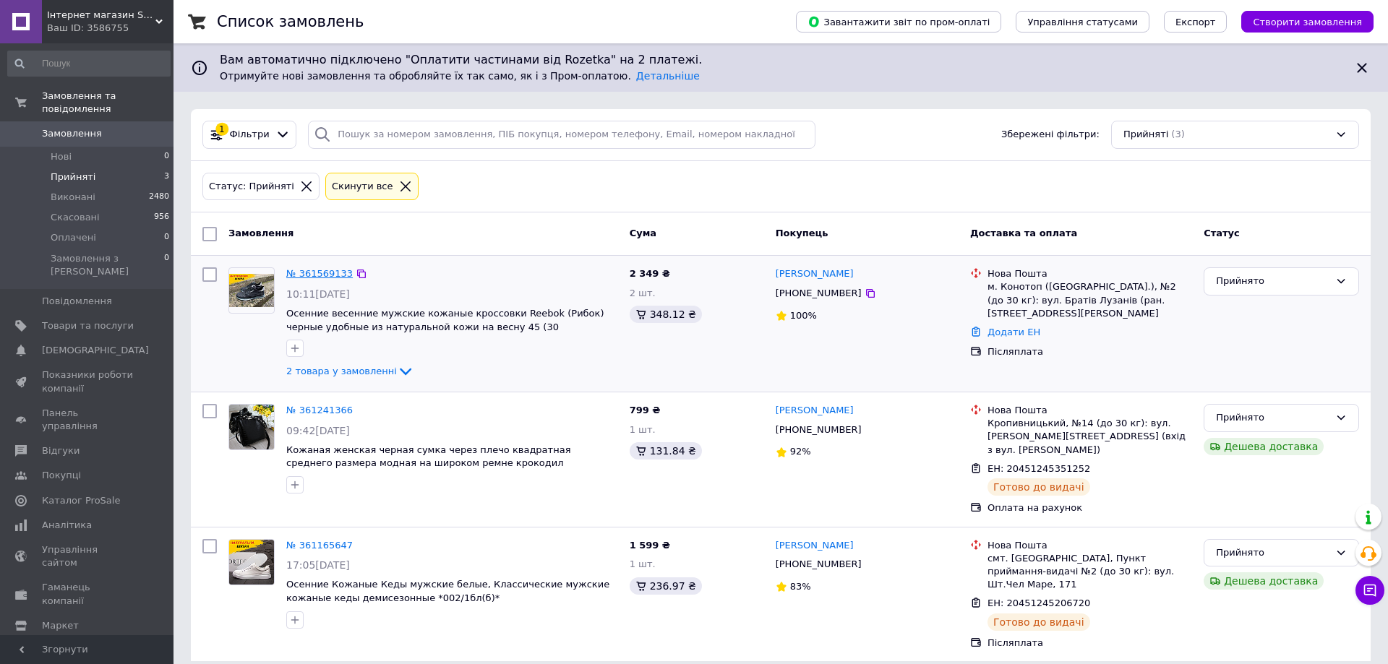
click at [325, 277] on link "№ 361569133" at bounding box center [319, 273] width 67 height 11
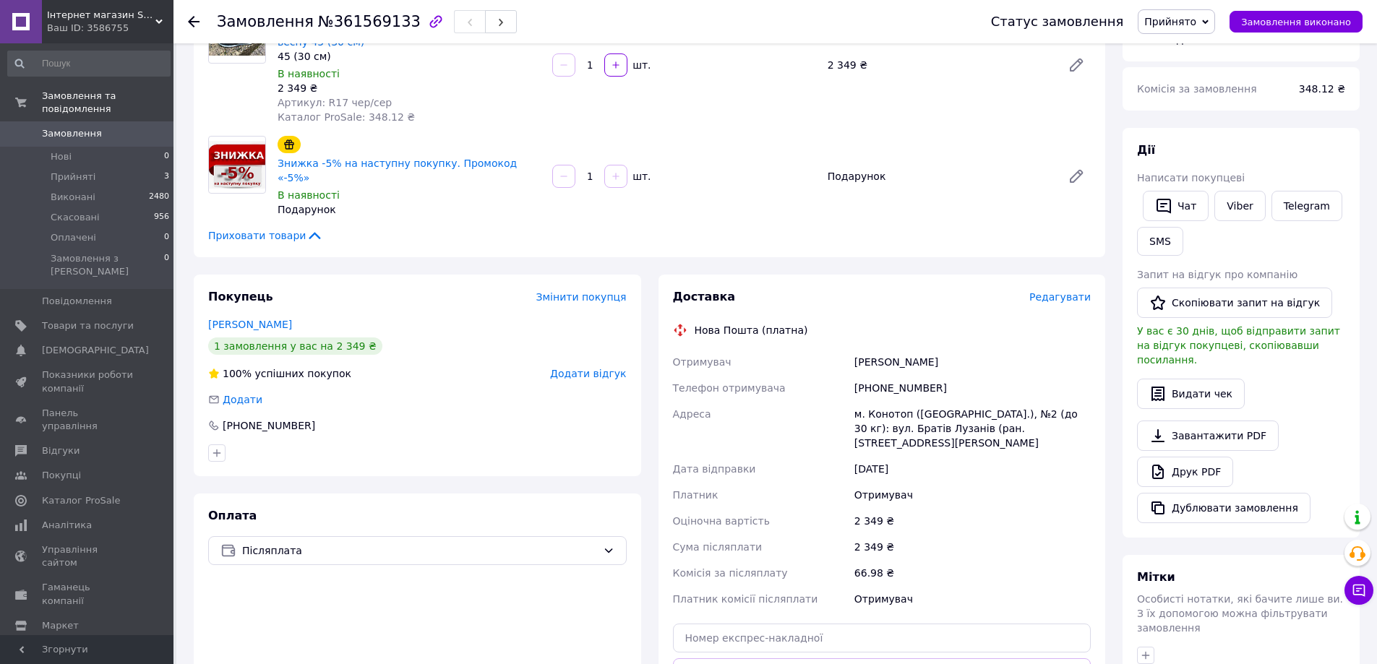
scroll to position [217, 0]
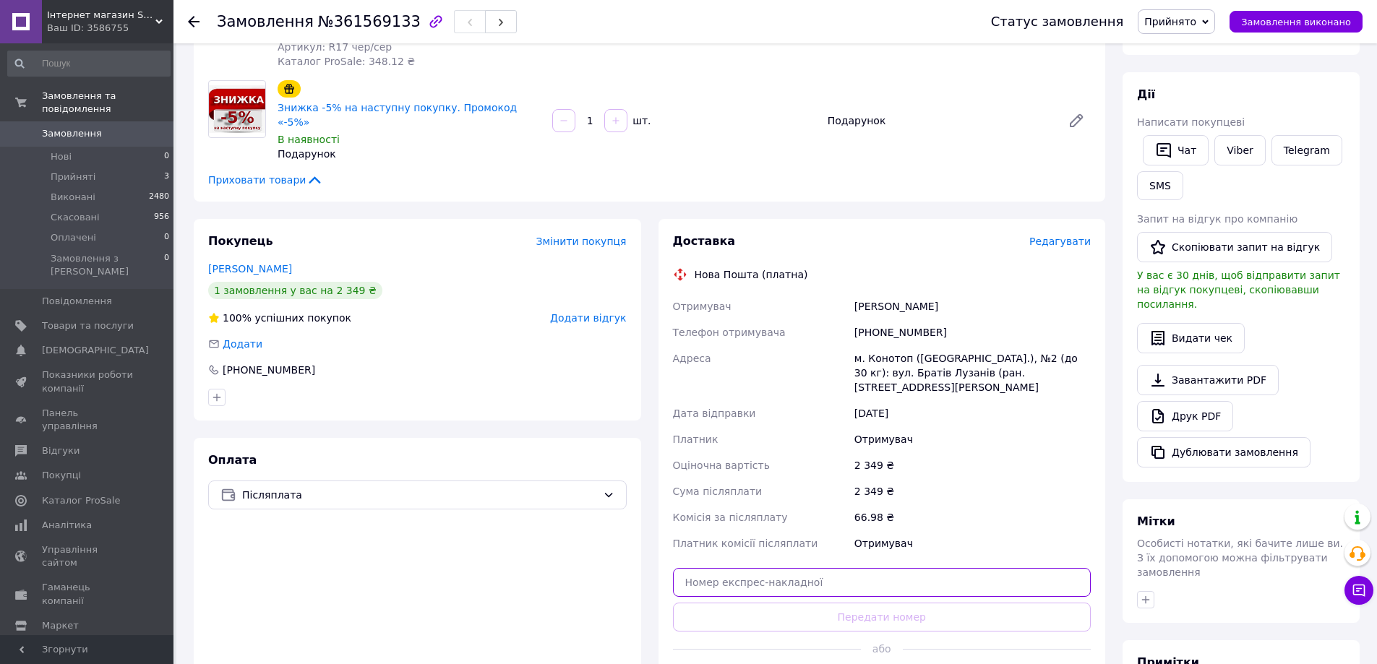
click at [672, 568] on input "text" at bounding box center [882, 582] width 419 height 29
paste input "20451246962148"
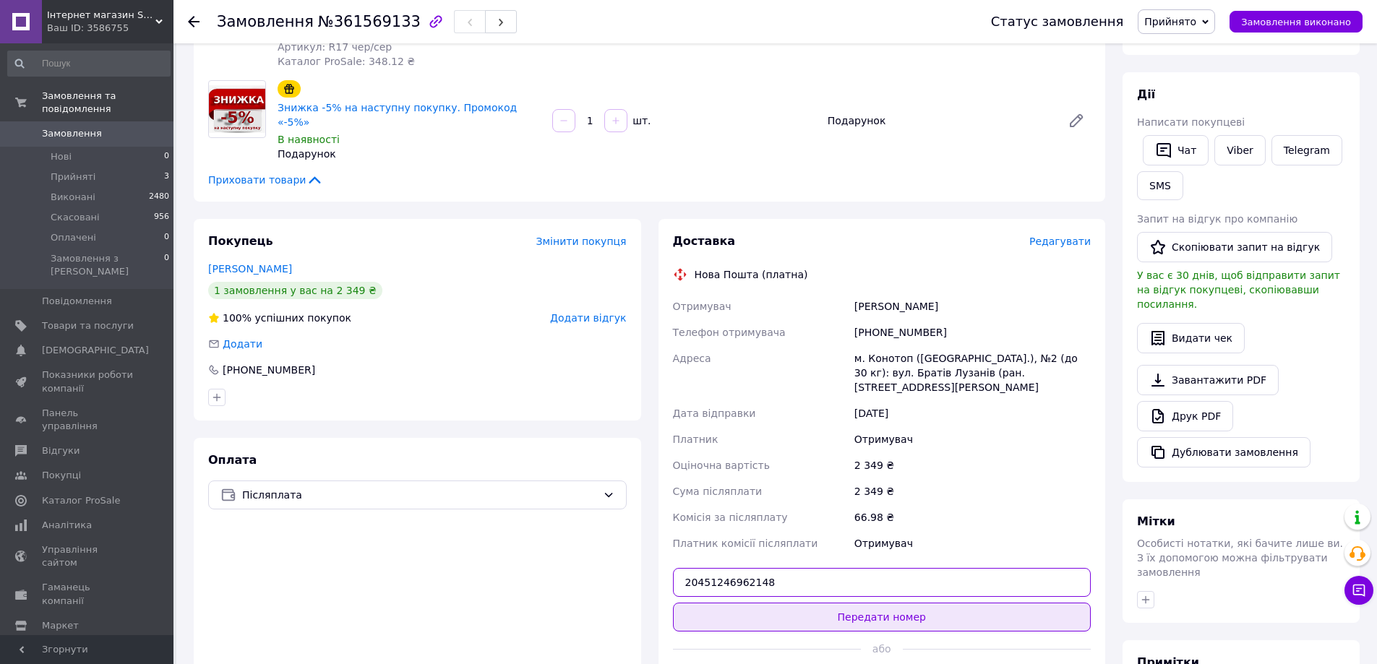
type input "20451246962148"
click at [672, 603] on button "Передати номер" at bounding box center [882, 617] width 419 height 29
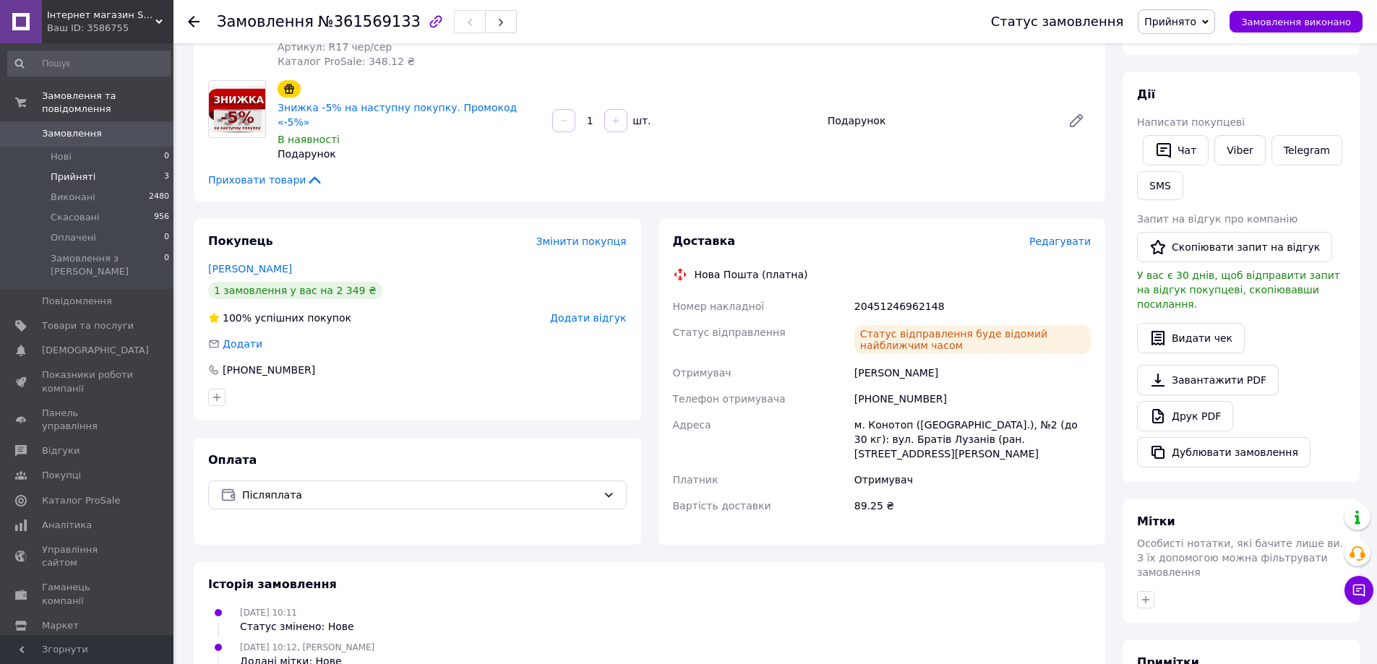
click at [77, 171] on span "Прийняті" at bounding box center [73, 177] width 45 height 13
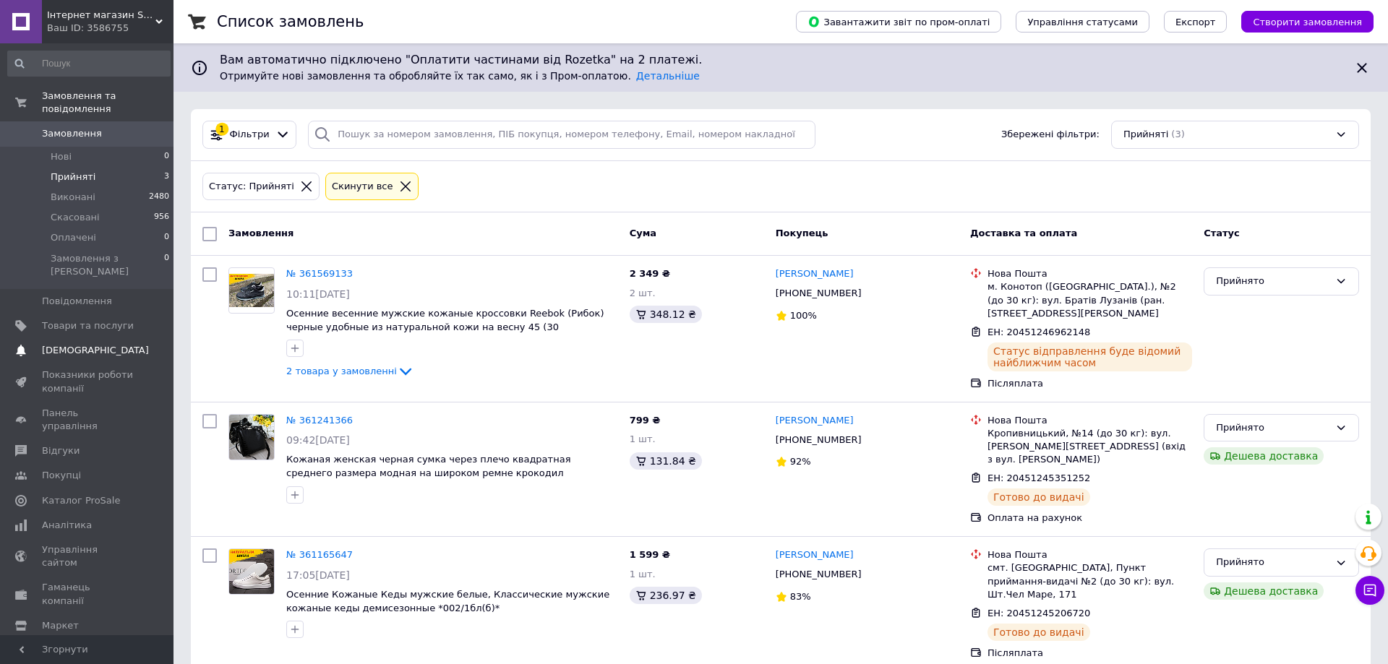
click at [60, 344] on span "[DEMOGRAPHIC_DATA]" at bounding box center [95, 350] width 107 height 13
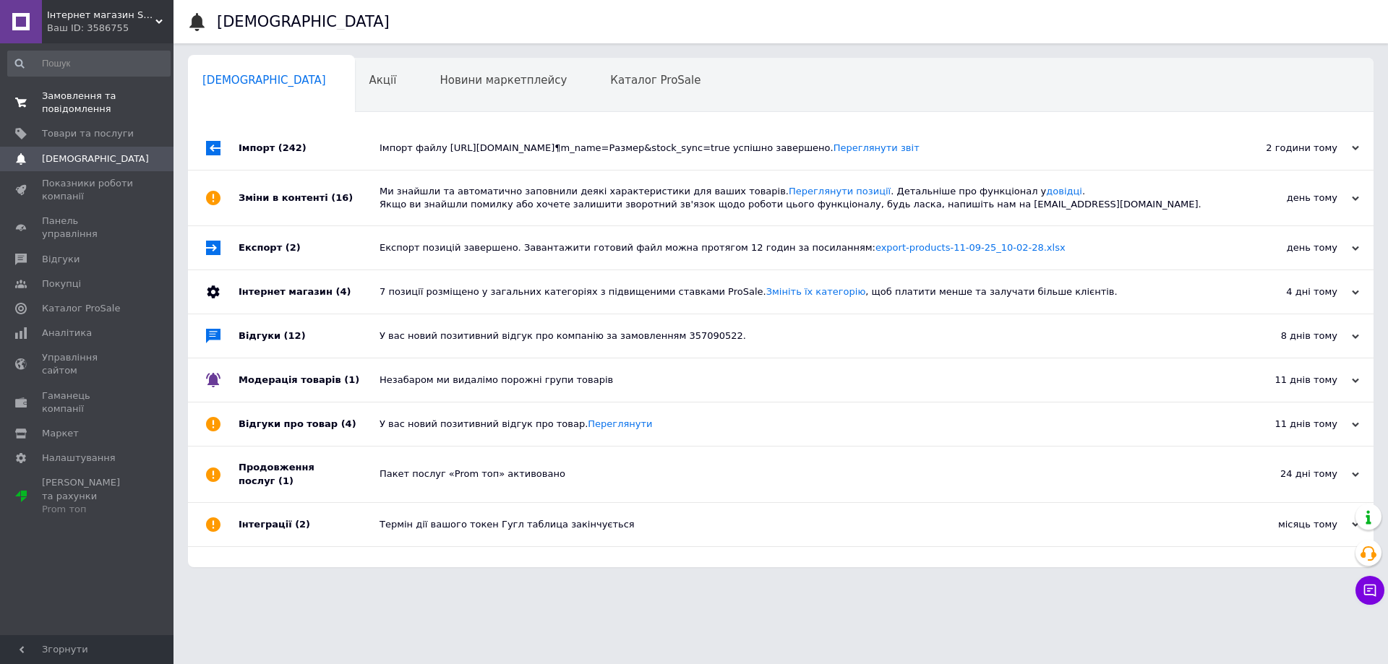
drag, startPoint x: 61, startPoint y: 101, endPoint x: 192, endPoint y: 17, distance: 154.8
click at [62, 99] on span "Замовлення та повідомлення" at bounding box center [88, 103] width 92 height 26
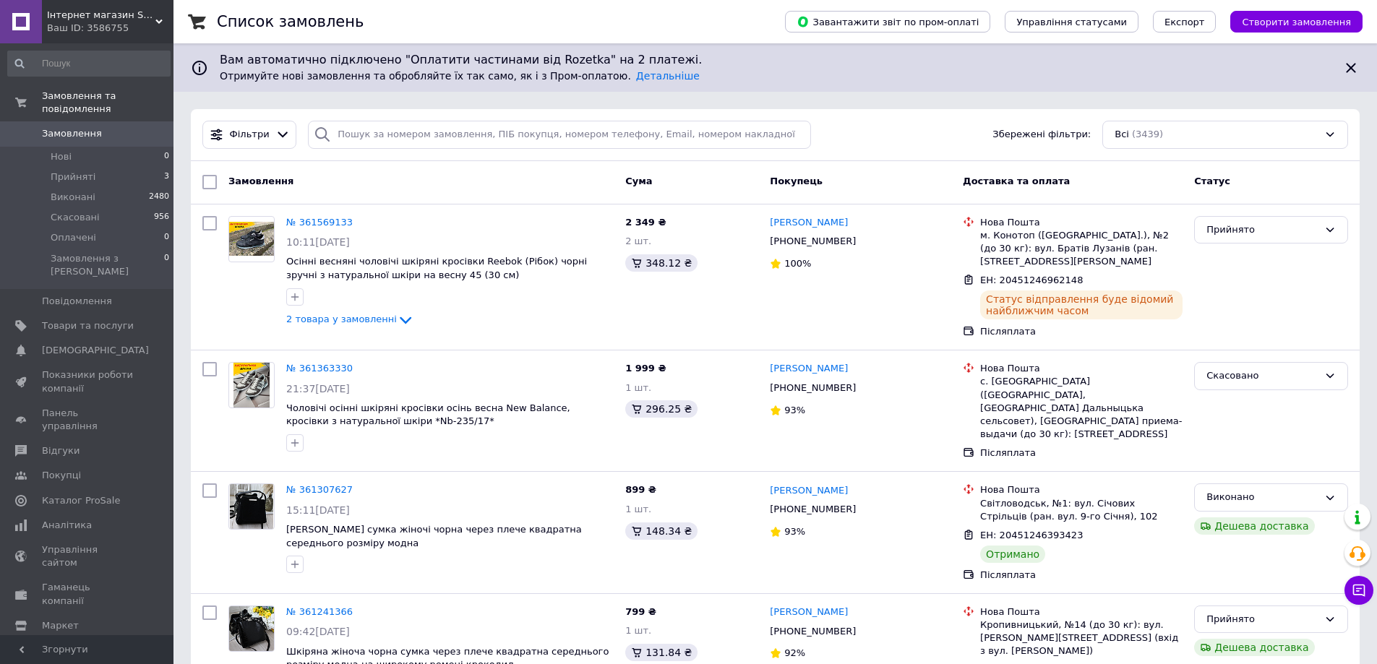
scroll to position [505, 0]
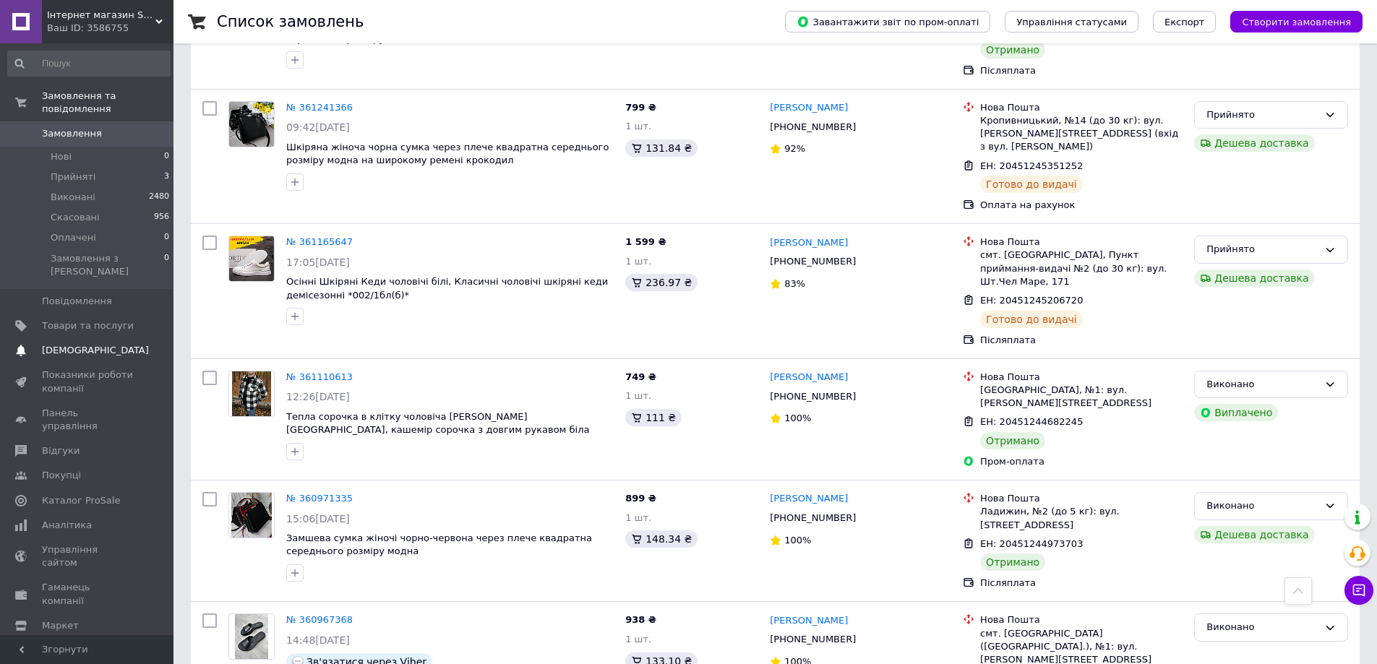
click at [57, 344] on span "[DEMOGRAPHIC_DATA]" at bounding box center [95, 350] width 107 height 13
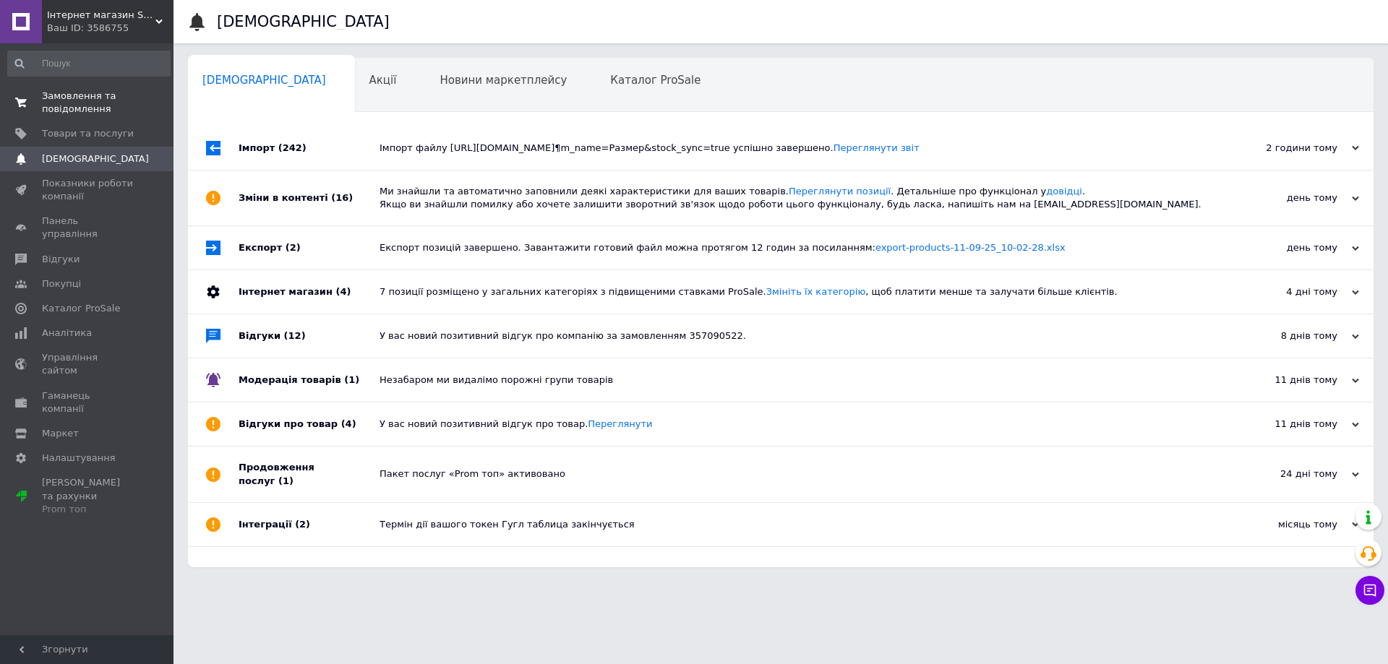
click at [79, 105] on span "Замовлення та повідомлення" at bounding box center [88, 103] width 92 height 26
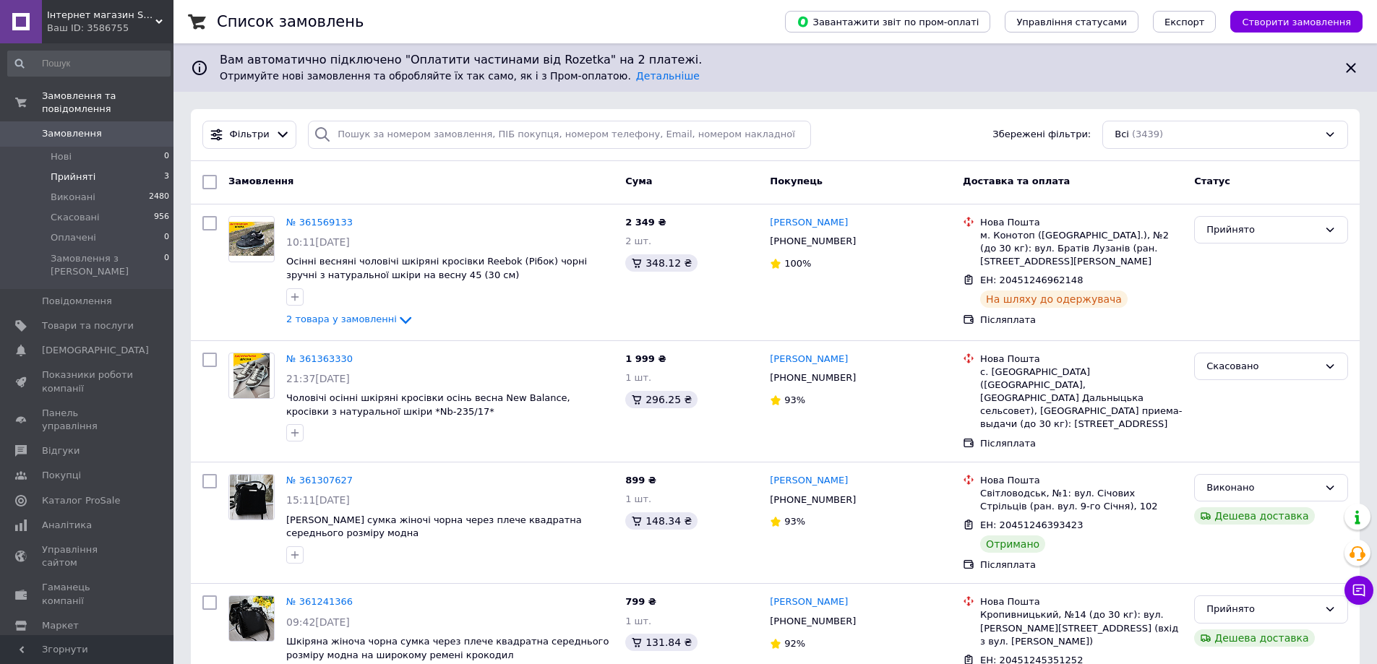
drag, startPoint x: 103, startPoint y: 164, endPoint x: 151, endPoint y: 194, distance: 56.6
click at [103, 167] on li "Прийняті 3" at bounding box center [89, 177] width 178 height 20
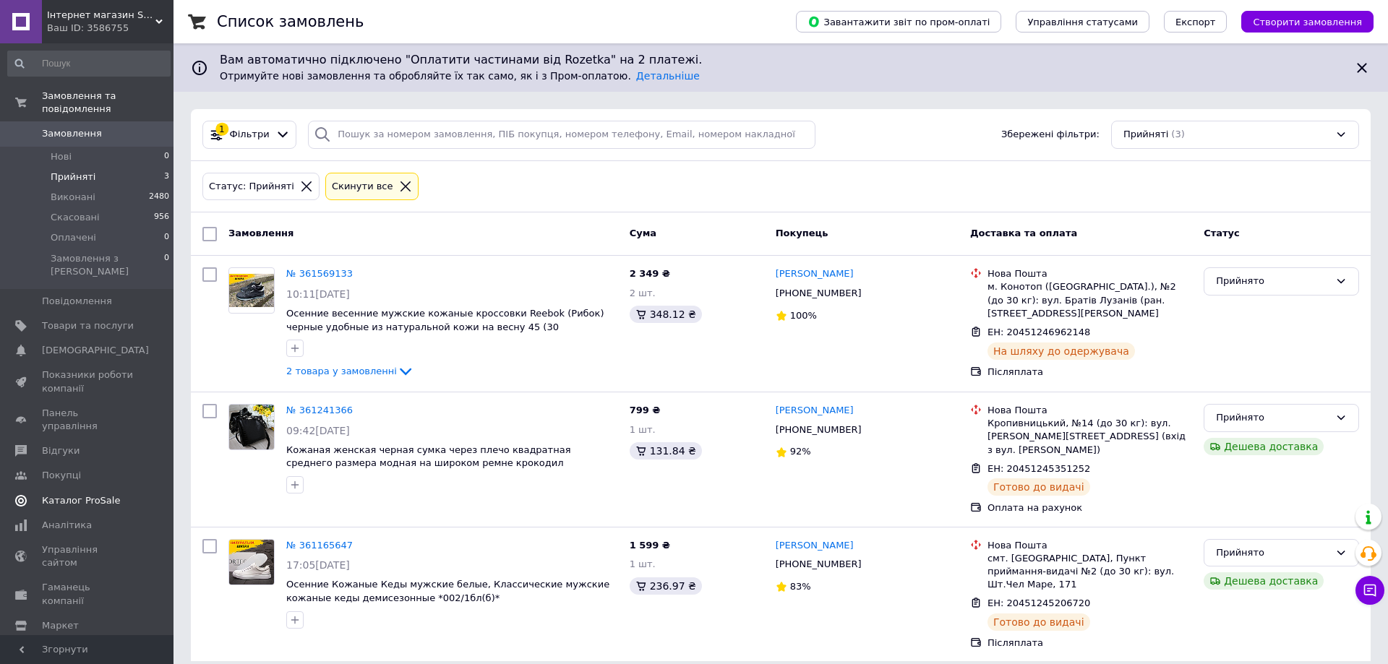
click at [79, 494] on span "Каталог ProSale" at bounding box center [81, 500] width 78 height 13
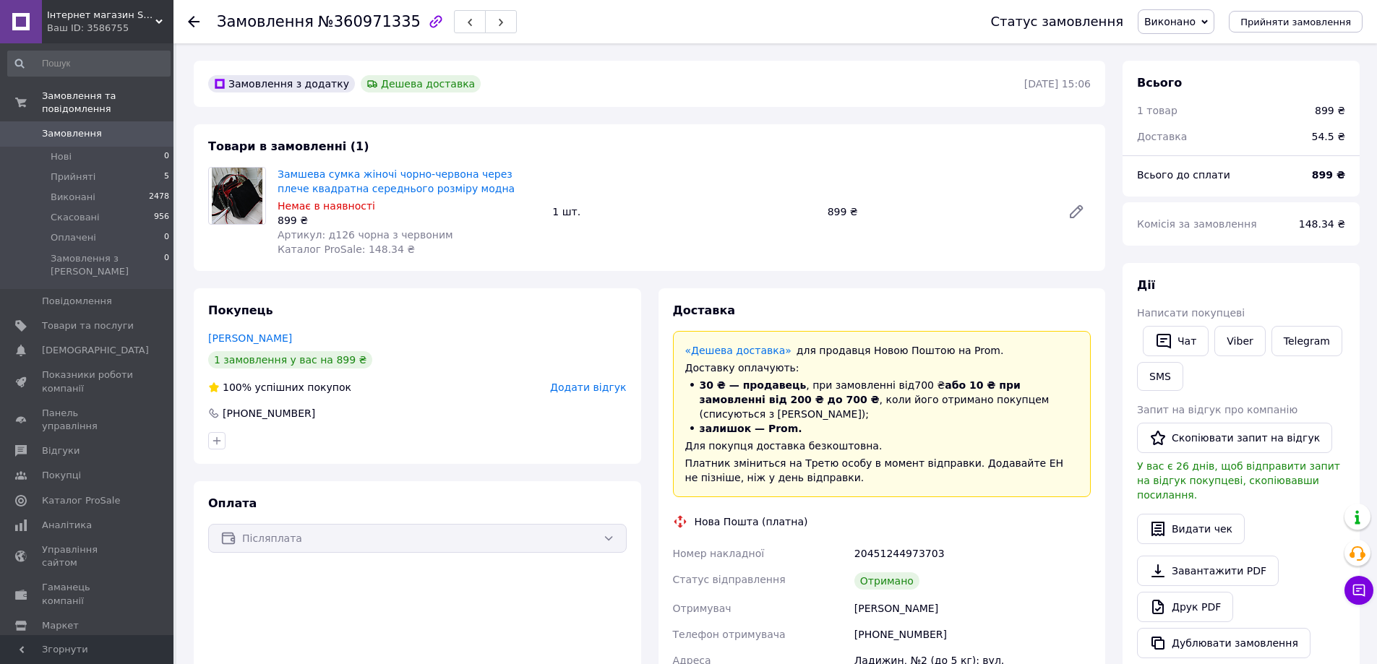
click at [601, 388] on span "Додати відгук" at bounding box center [588, 388] width 76 height 12
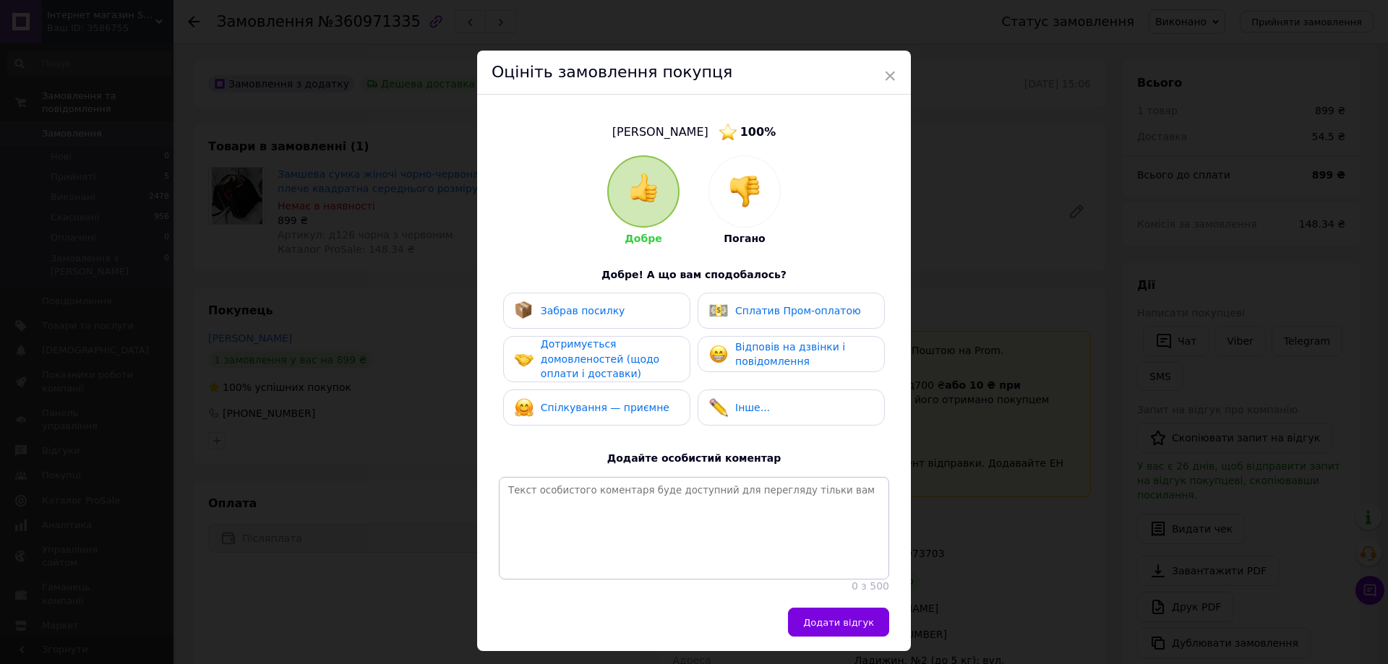
click at [570, 311] on span "Забрав посилку" at bounding box center [583, 311] width 85 height 12
click at [569, 357] on span "Дотримується домовленостей (щодо оплати і доставки)" at bounding box center [600, 358] width 119 height 41
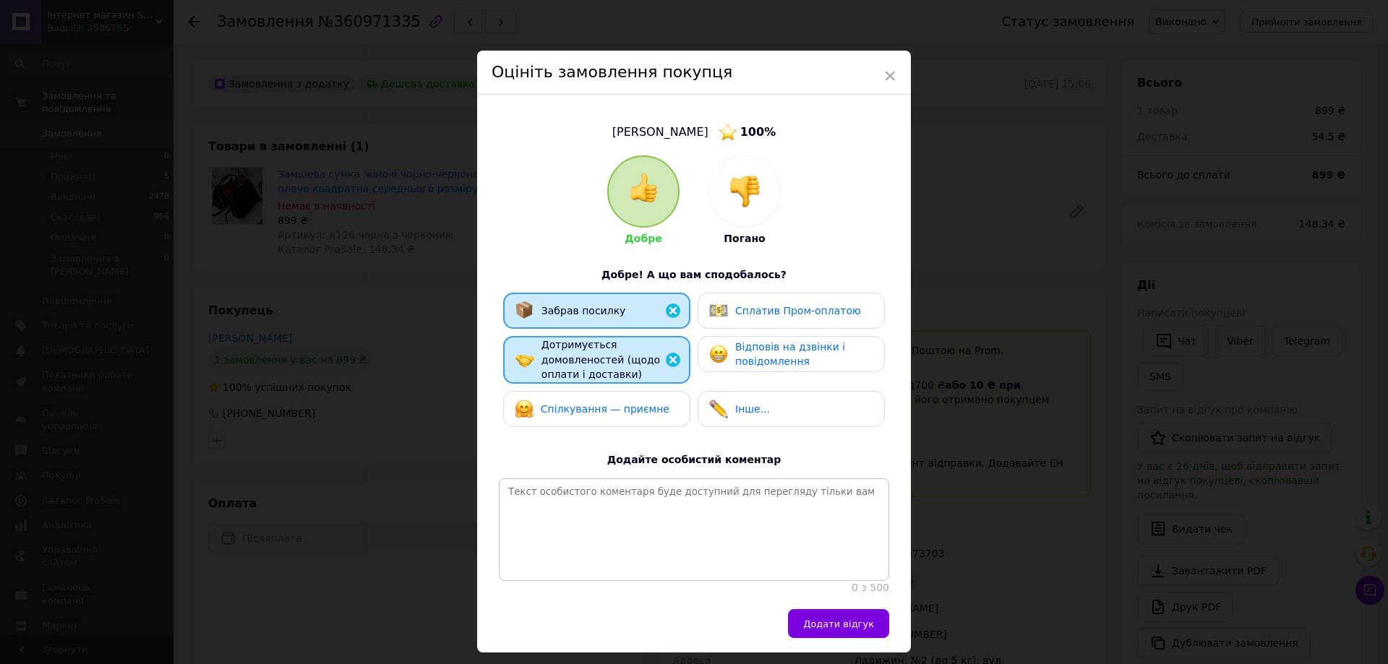
click at [567, 400] on div "Спілкування — приємне" at bounding box center [592, 409] width 155 height 19
click at [721, 358] on img at bounding box center [718, 354] width 19 height 19
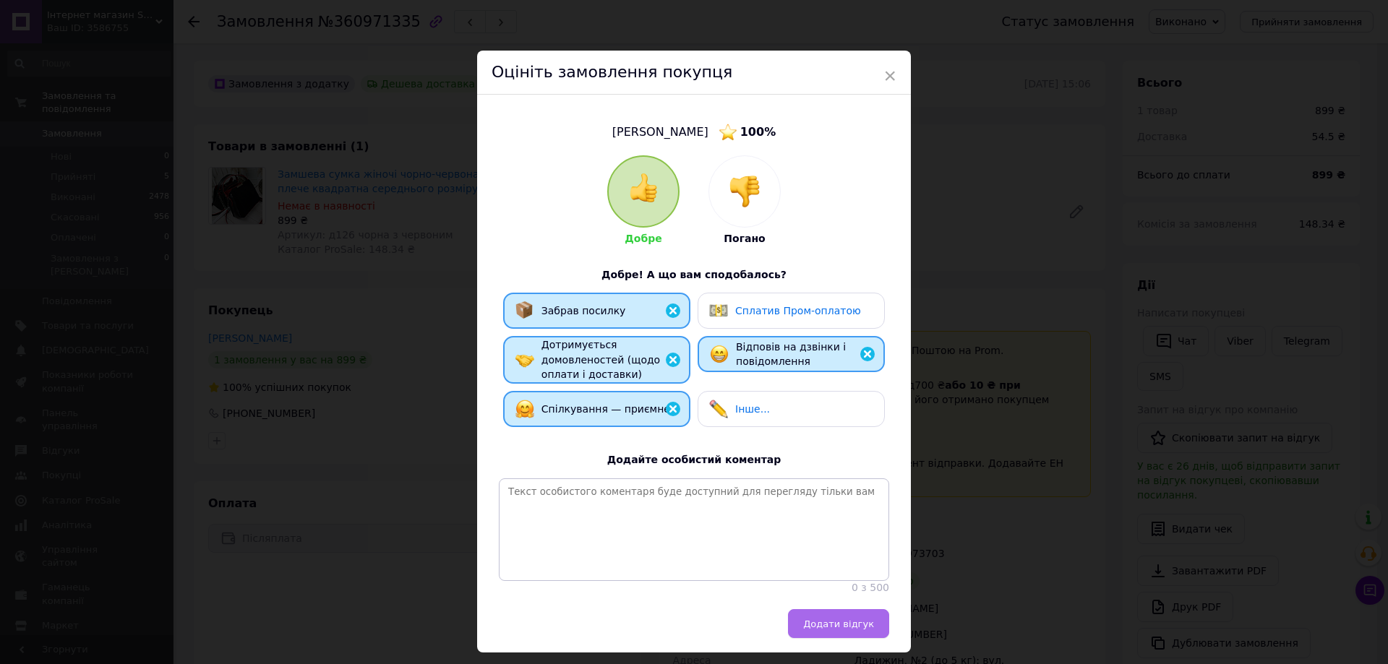
click at [842, 630] on span "Додати відгук" at bounding box center [838, 624] width 71 height 11
